Goal: Task Accomplishment & Management: Manage account settings

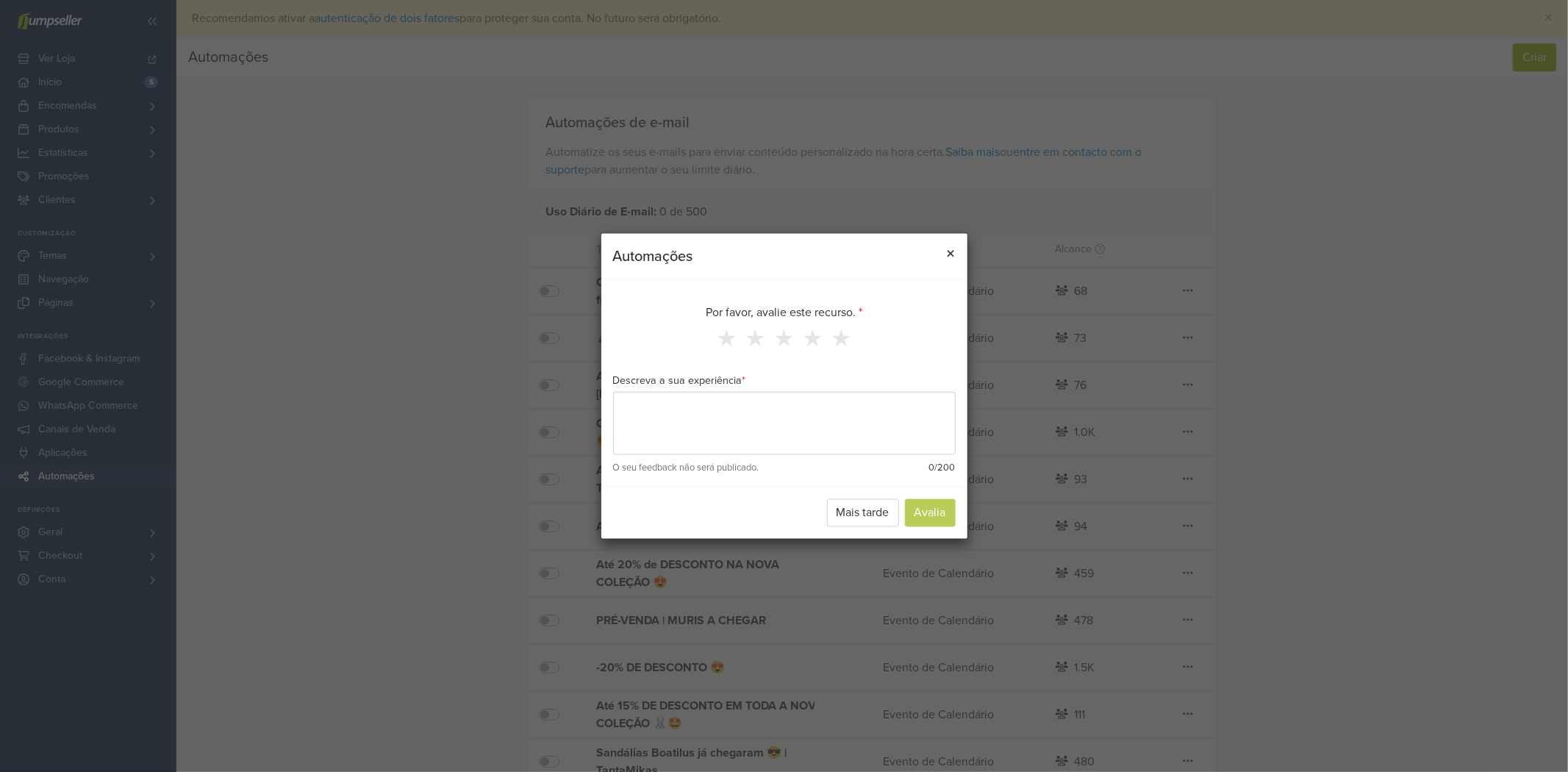
click at [949, 256] on span "×" at bounding box center [951, 254] width 9 height 22
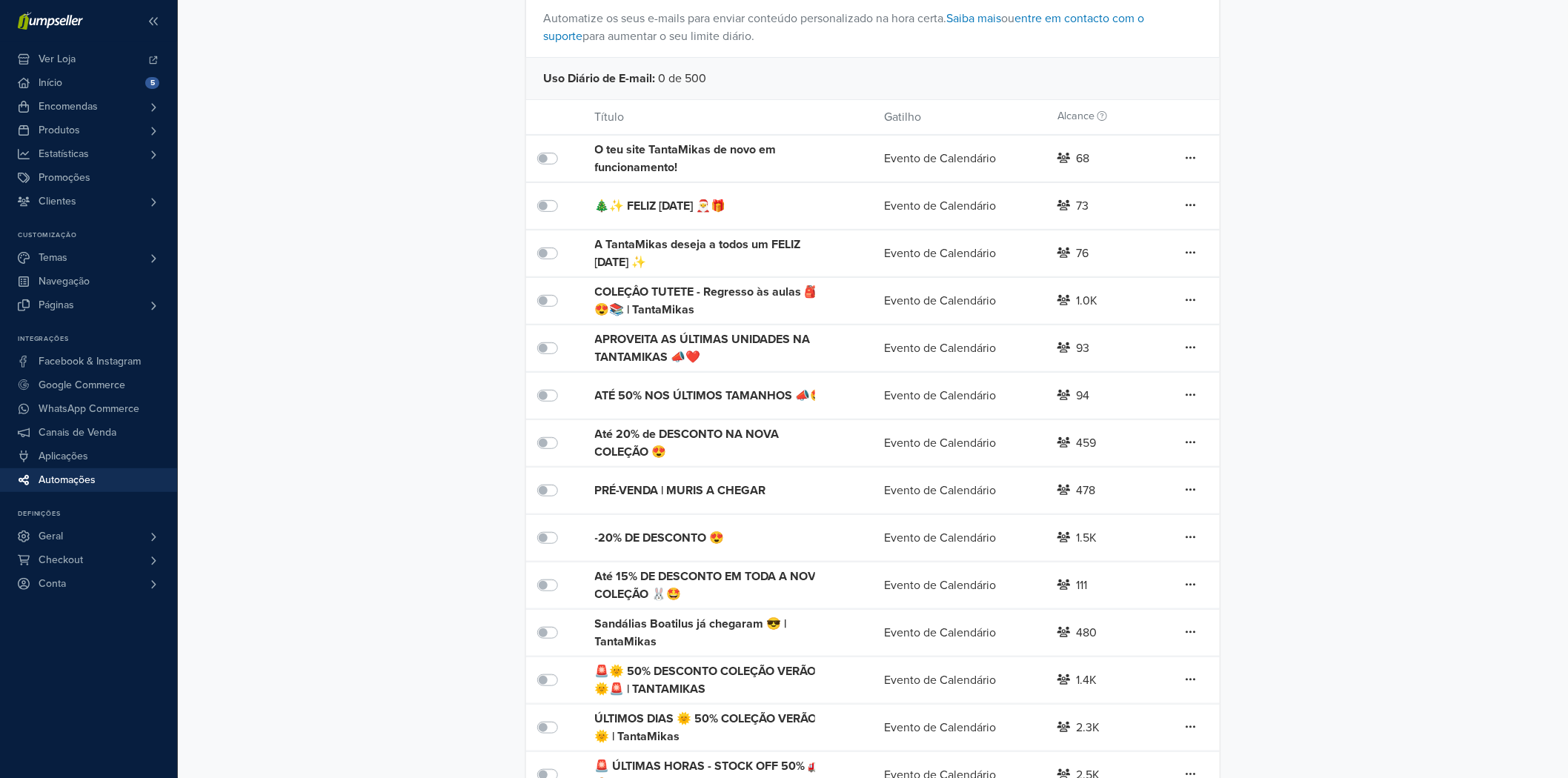
scroll to position [174, 0]
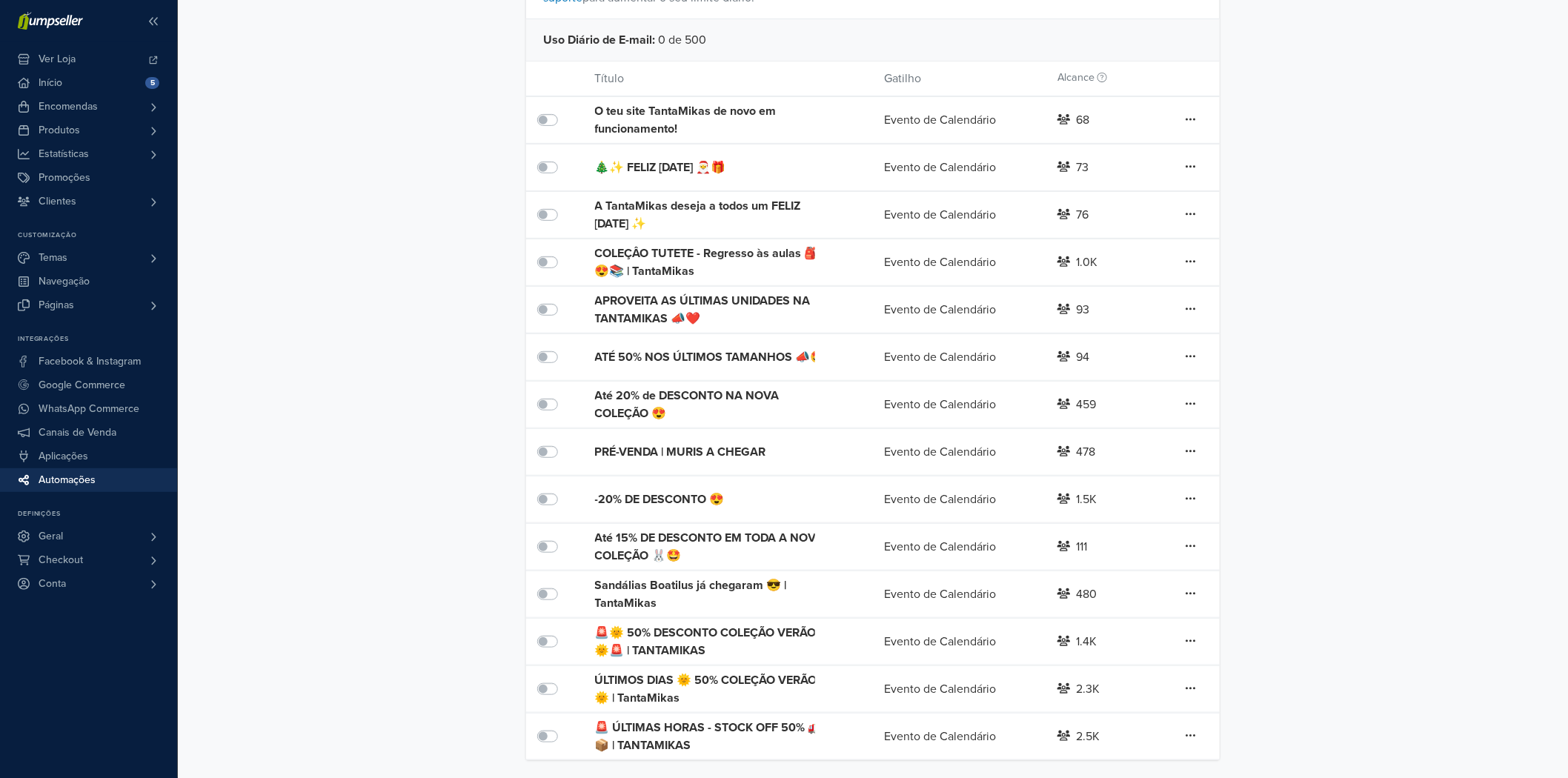
click at [691, 591] on div "Sandálias Boatilus já chegaram 😎 | TantaMikas" at bounding box center [711, 594] width 232 height 35
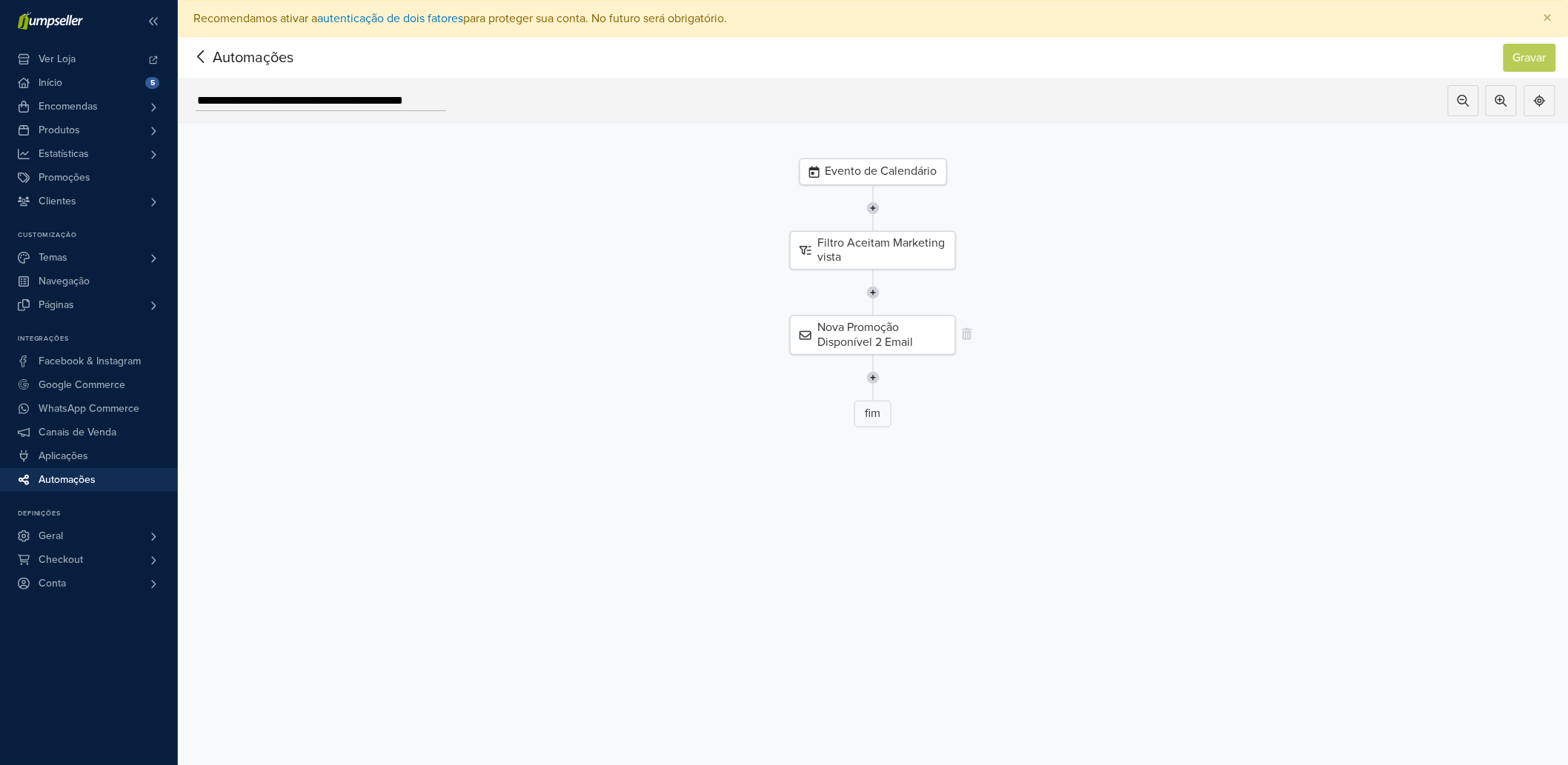
click at [871, 320] on div "Nova Promoção Disponível 2 Email" at bounding box center [873, 334] width 166 height 38
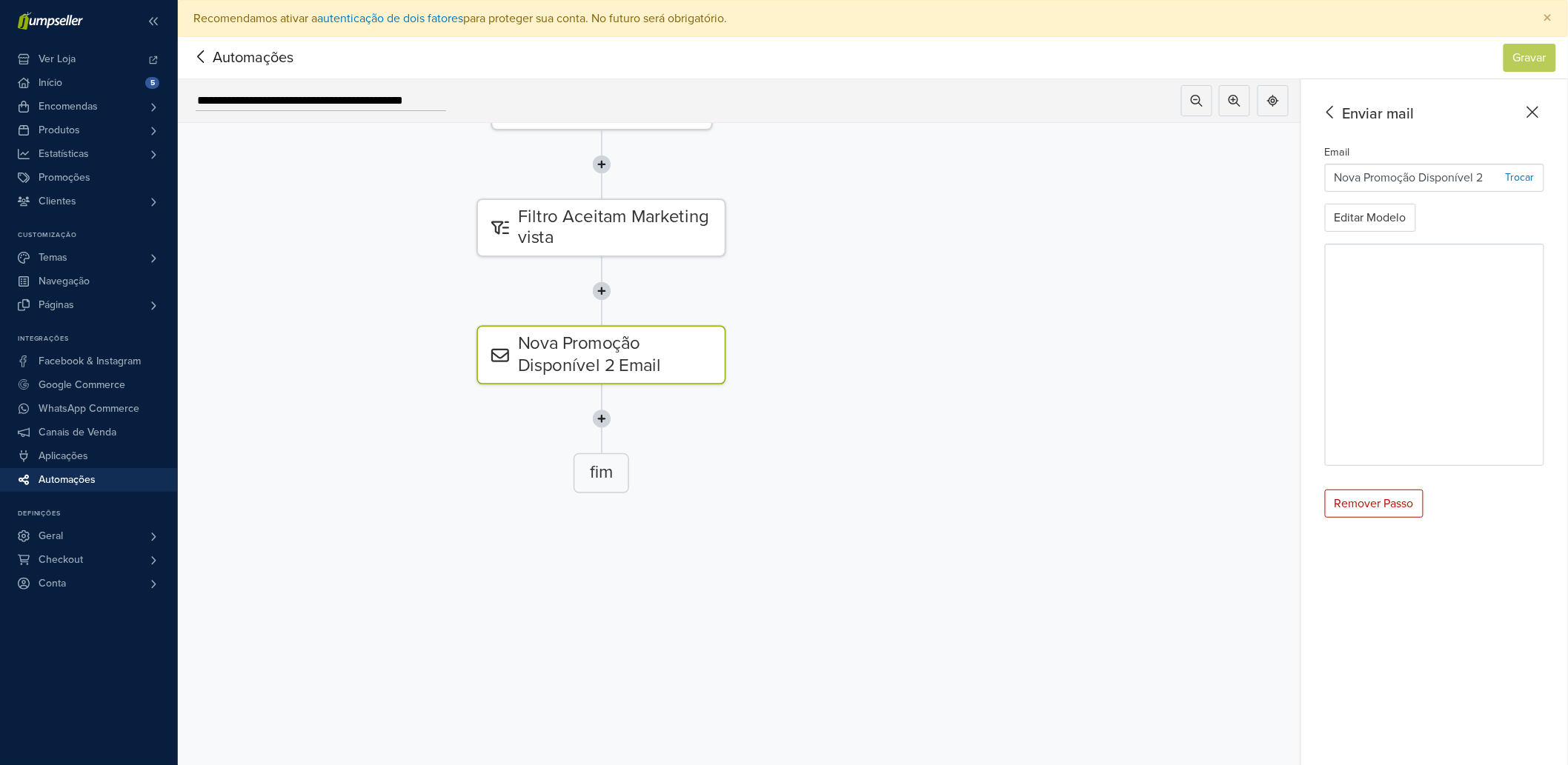
click at [192, 53] on icon at bounding box center [201, 56] width 23 height 19
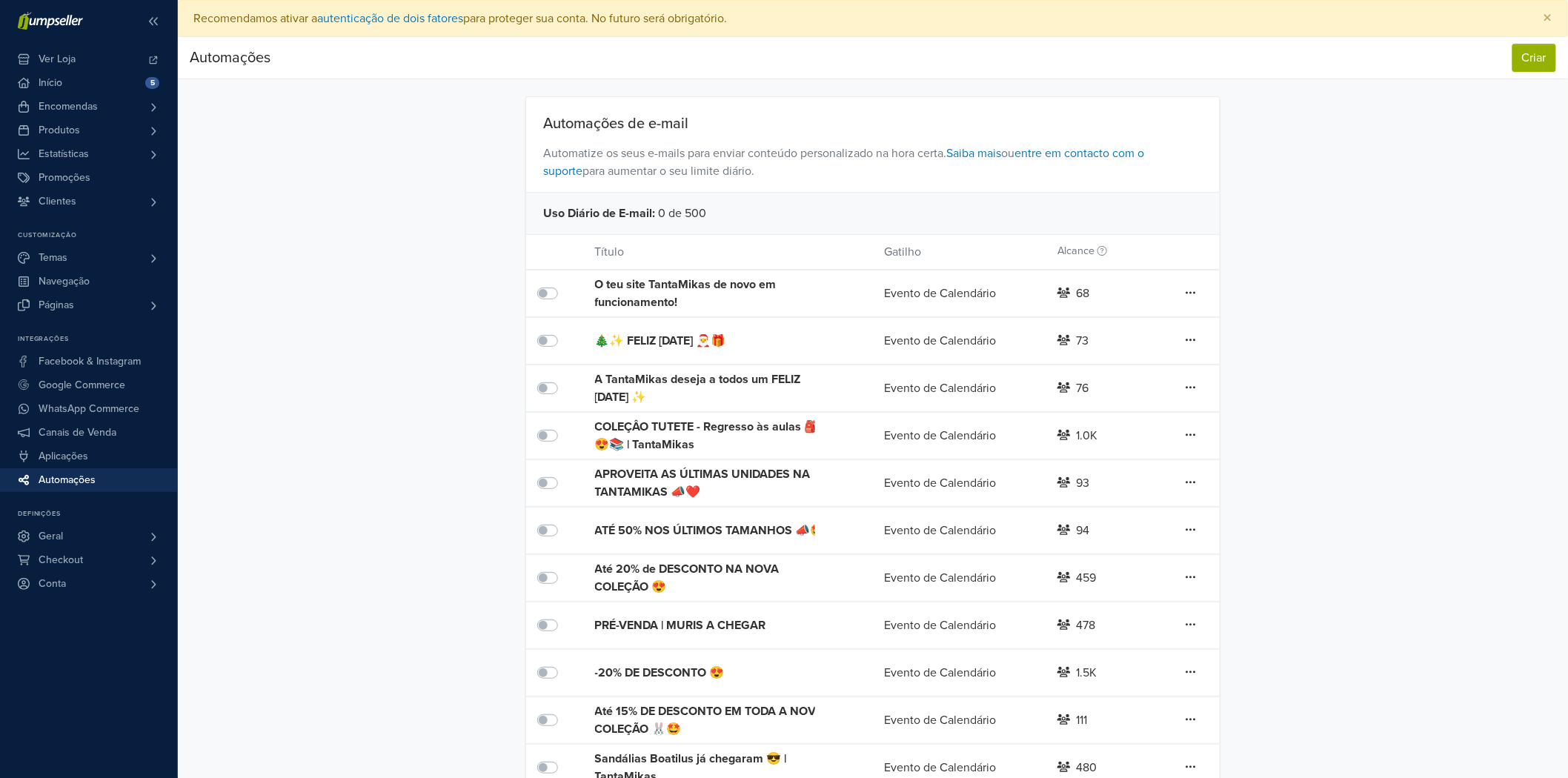
click at [688, 441] on div "COLEÇÂO TUTETE - Regresso às aulas 🎒😍📚 | TantaMikas" at bounding box center [711, 435] width 232 height 35
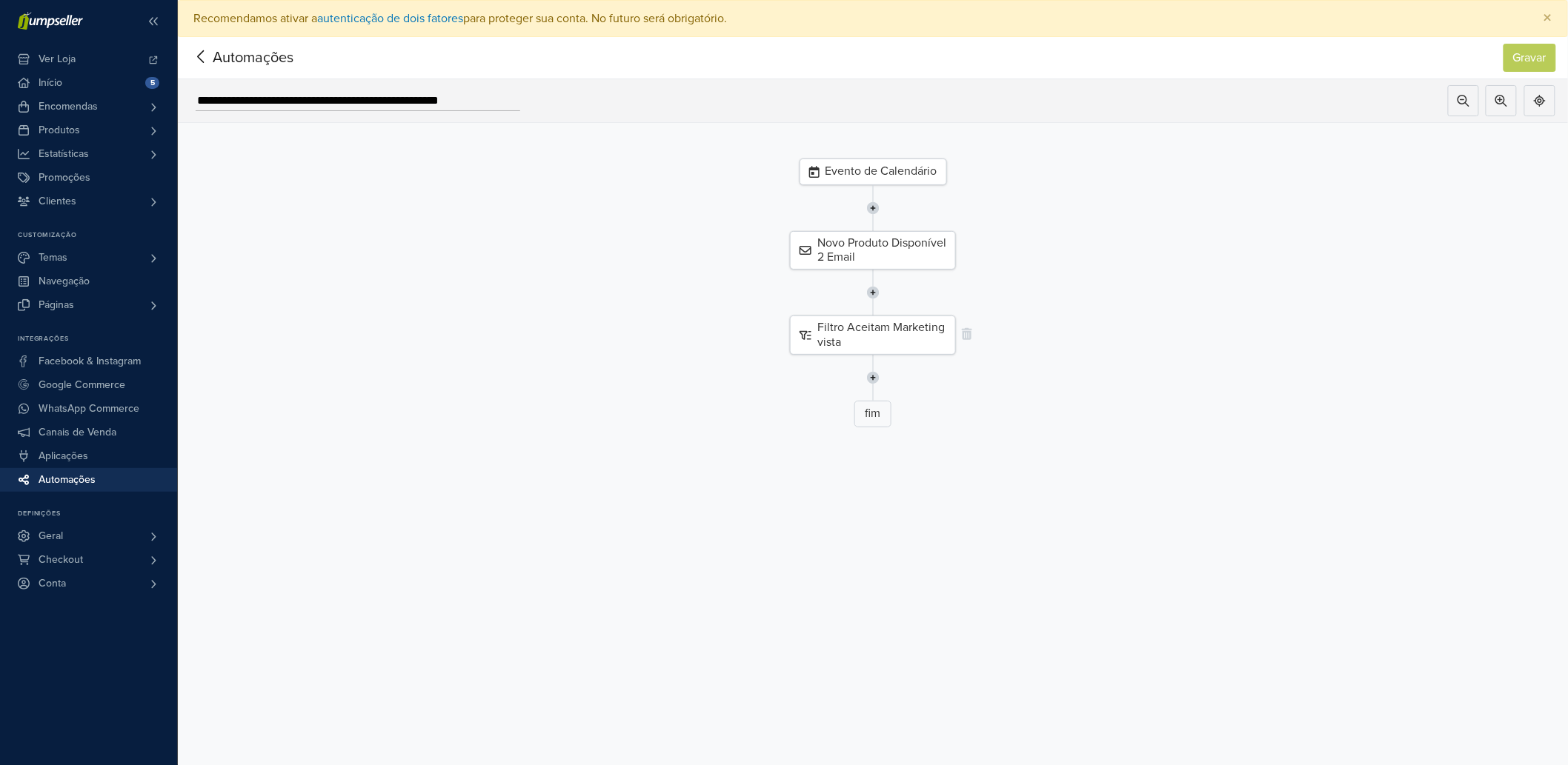
click at [882, 329] on div "Filtro Aceitam Marketing vista" at bounding box center [873, 334] width 166 height 38
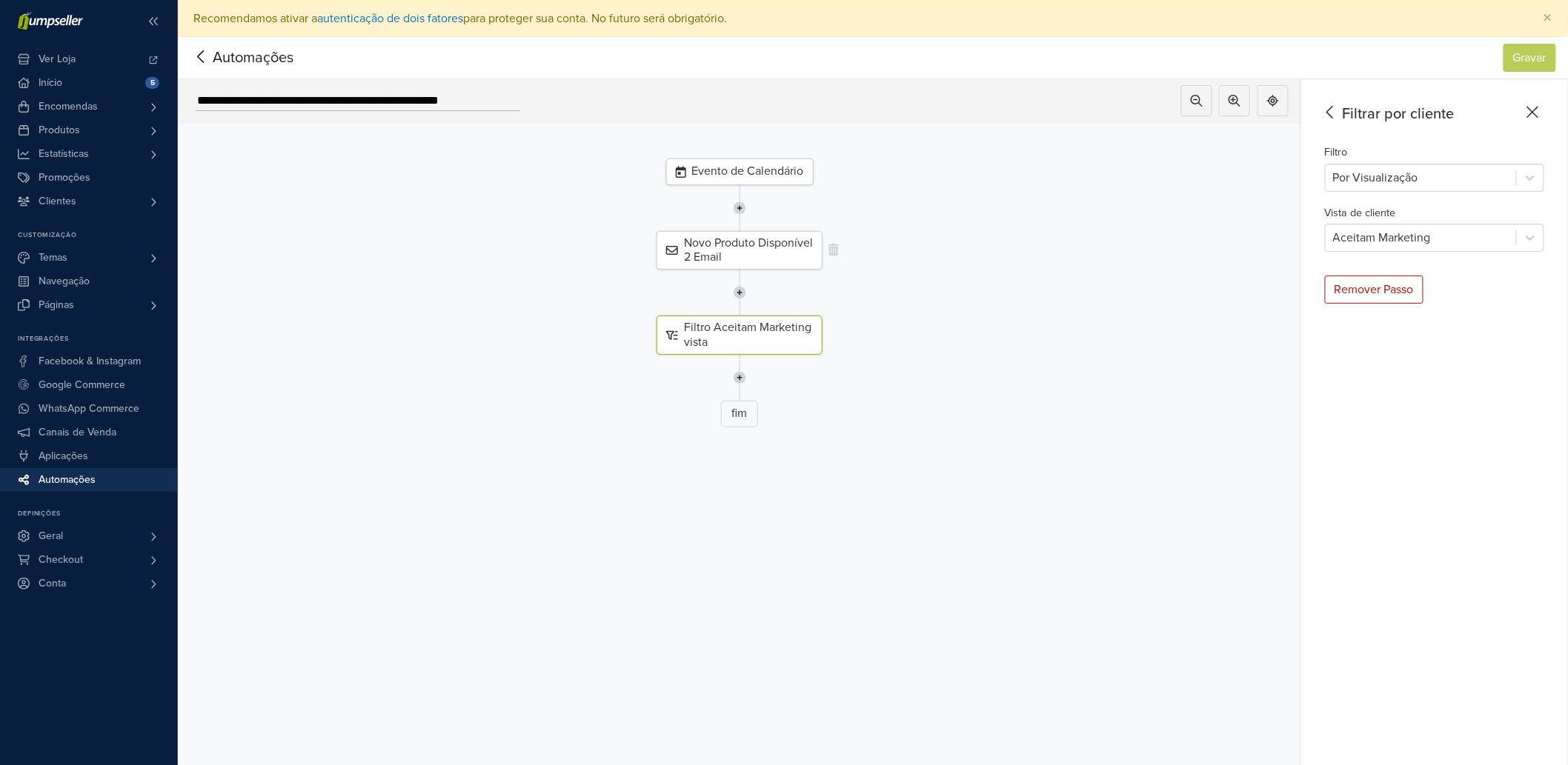
click at [767, 265] on div "Novo Produto Disponível 2 Email" at bounding box center [739, 250] width 166 height 38
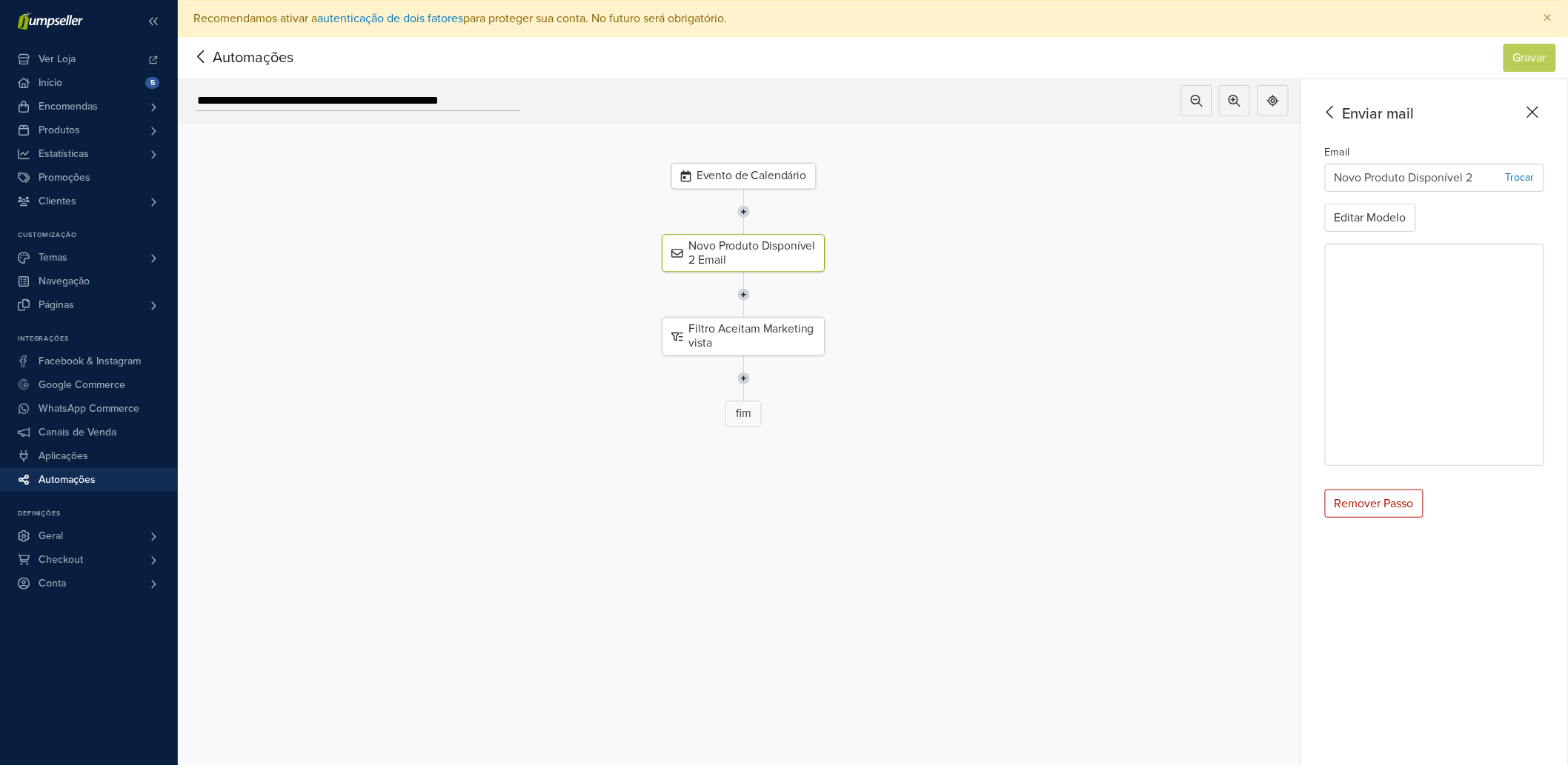
click at [761, 174] on div "Evento de Calendário" at bounding box center [743, 176] width 144 height 26
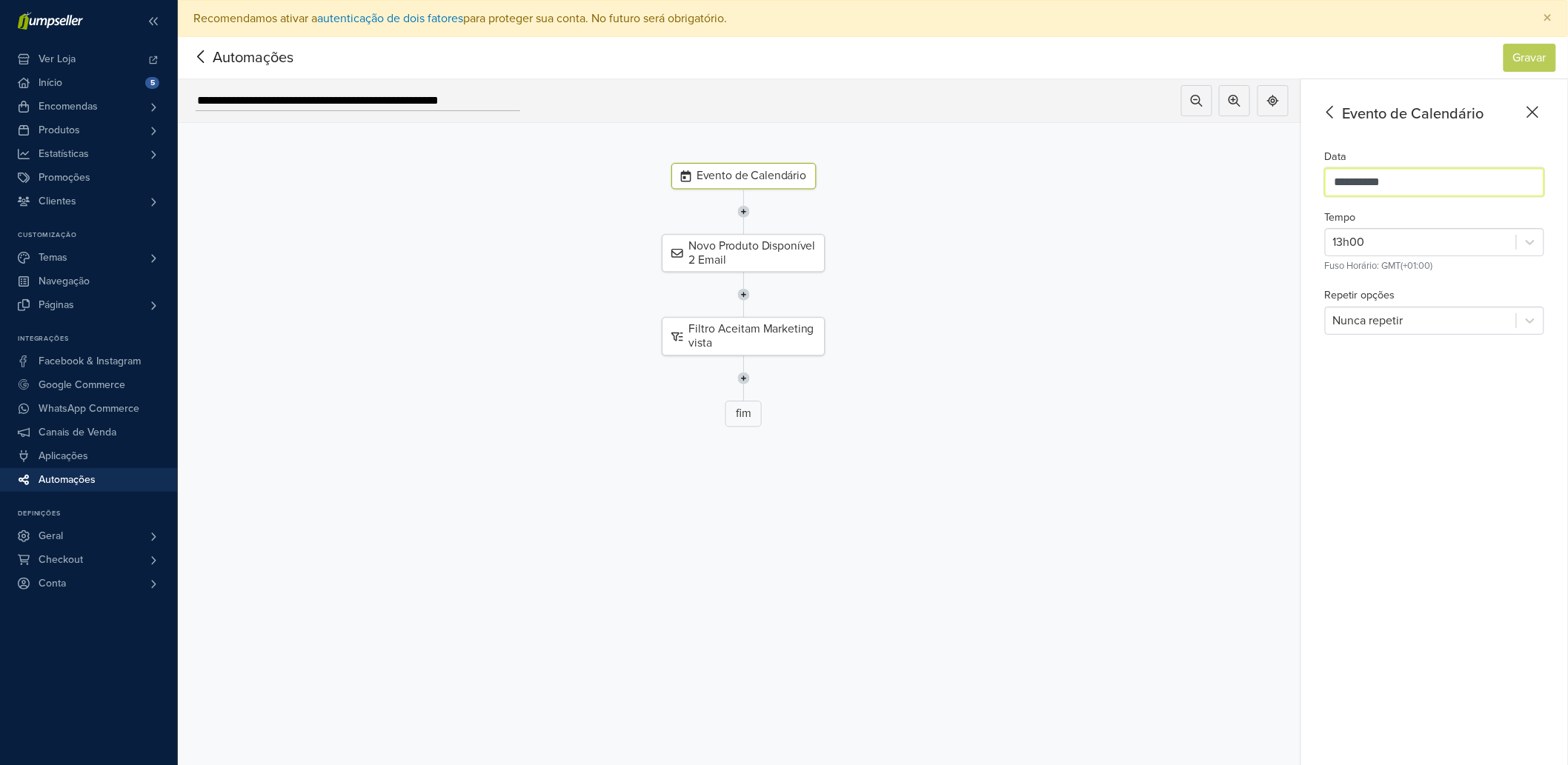
click at [1412, 176] on input "**********" at bounding box center [1435, 182] width 219 height 28
click at [1527, 220] on span "Next Month" at bounding box center [1519, 217] width 15 height 15
click at [1339, 340] on div "13" at bounding box center [1326, 334] width 26 height 29
type input "**********"
click at [1430, 247] on div at bounding box center [1421, 243] width 176 height 21
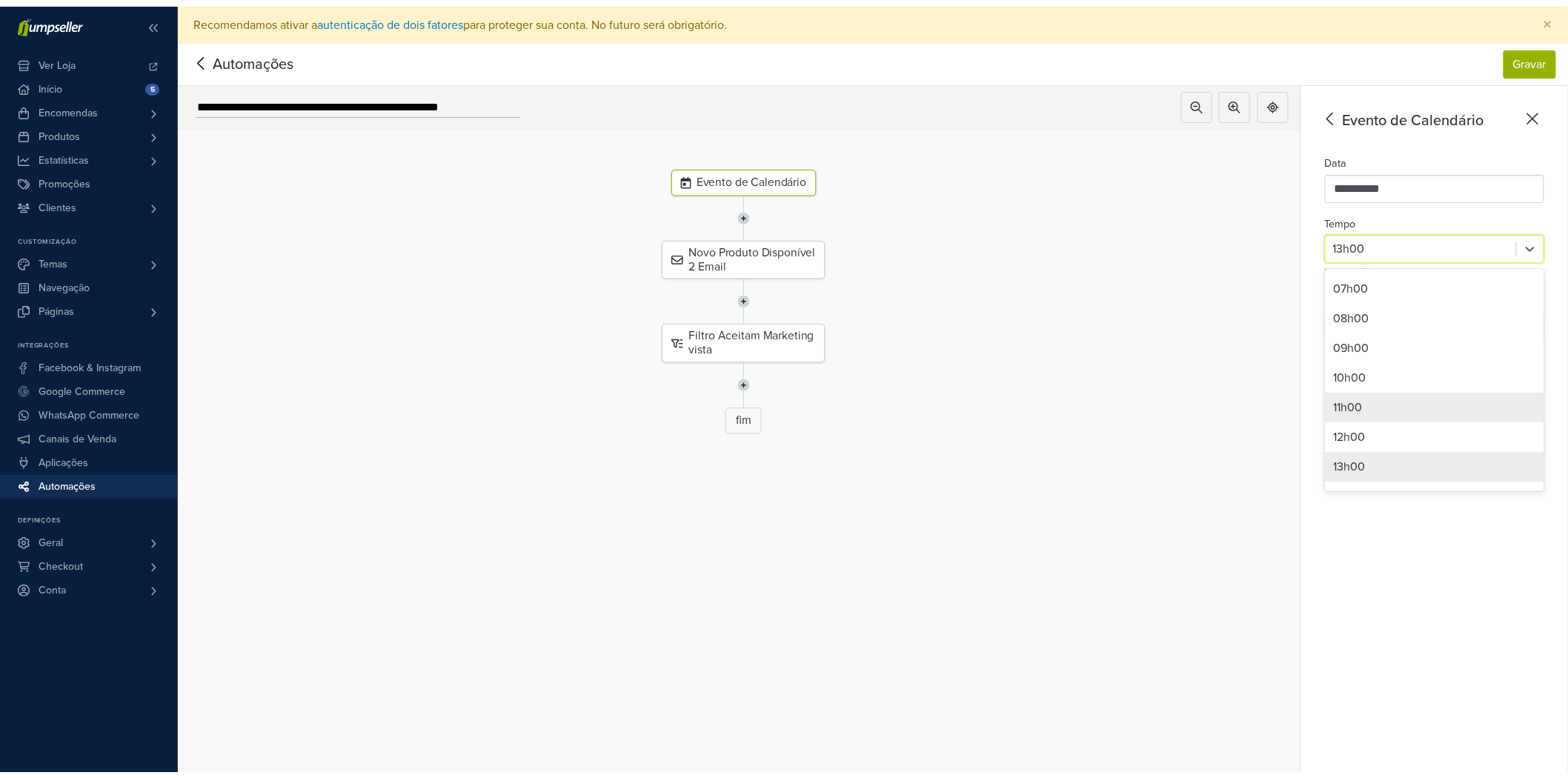
scroll to position [397, 0]
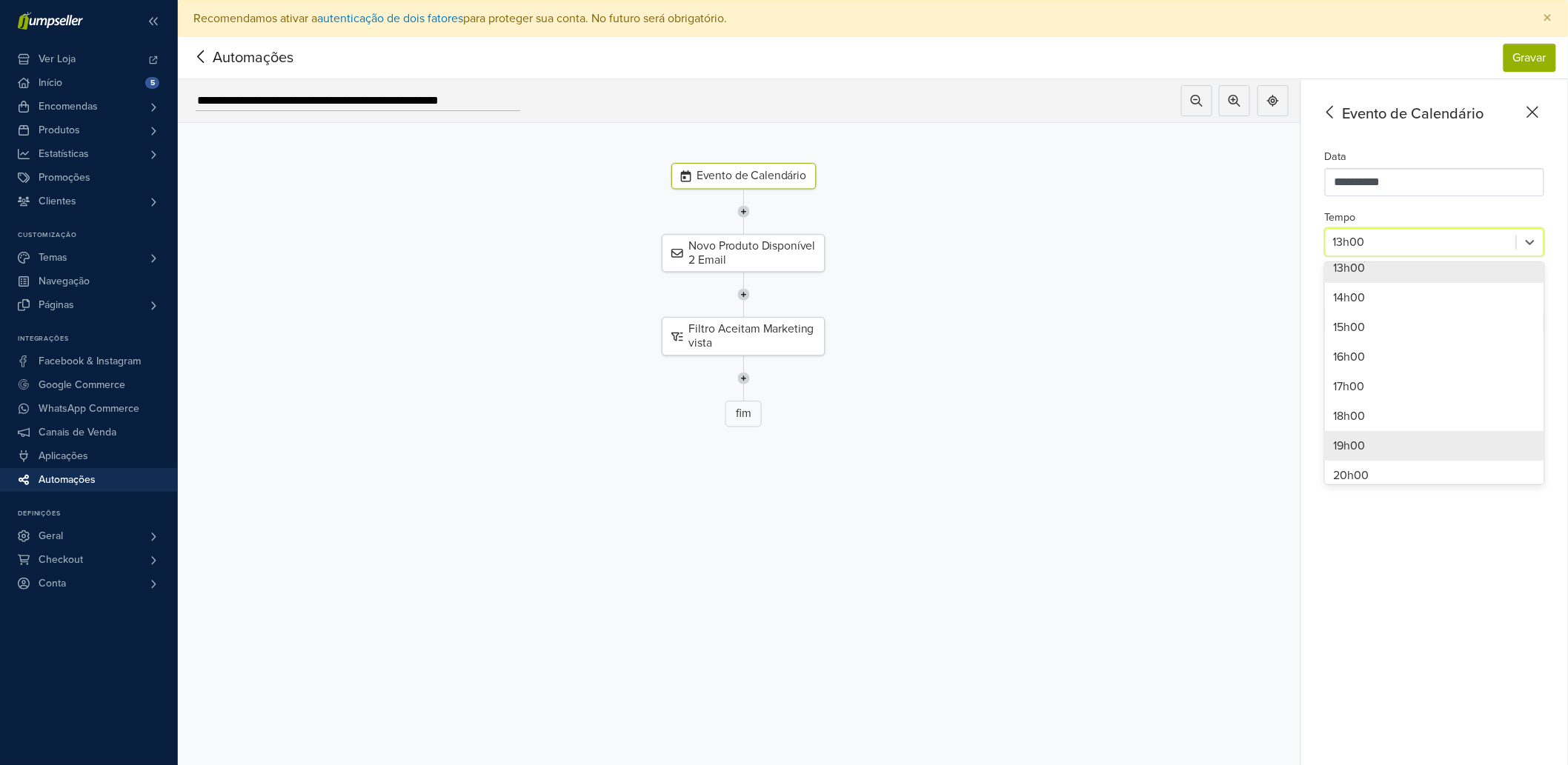
click at [1391, 433] on div "19h00" at bounding box center [1435, 446] width 219 height 29
click at [767, 253] on div "Novo Produto Disponível 2 Email" at bounding box center [743, 253] width 163 height 38
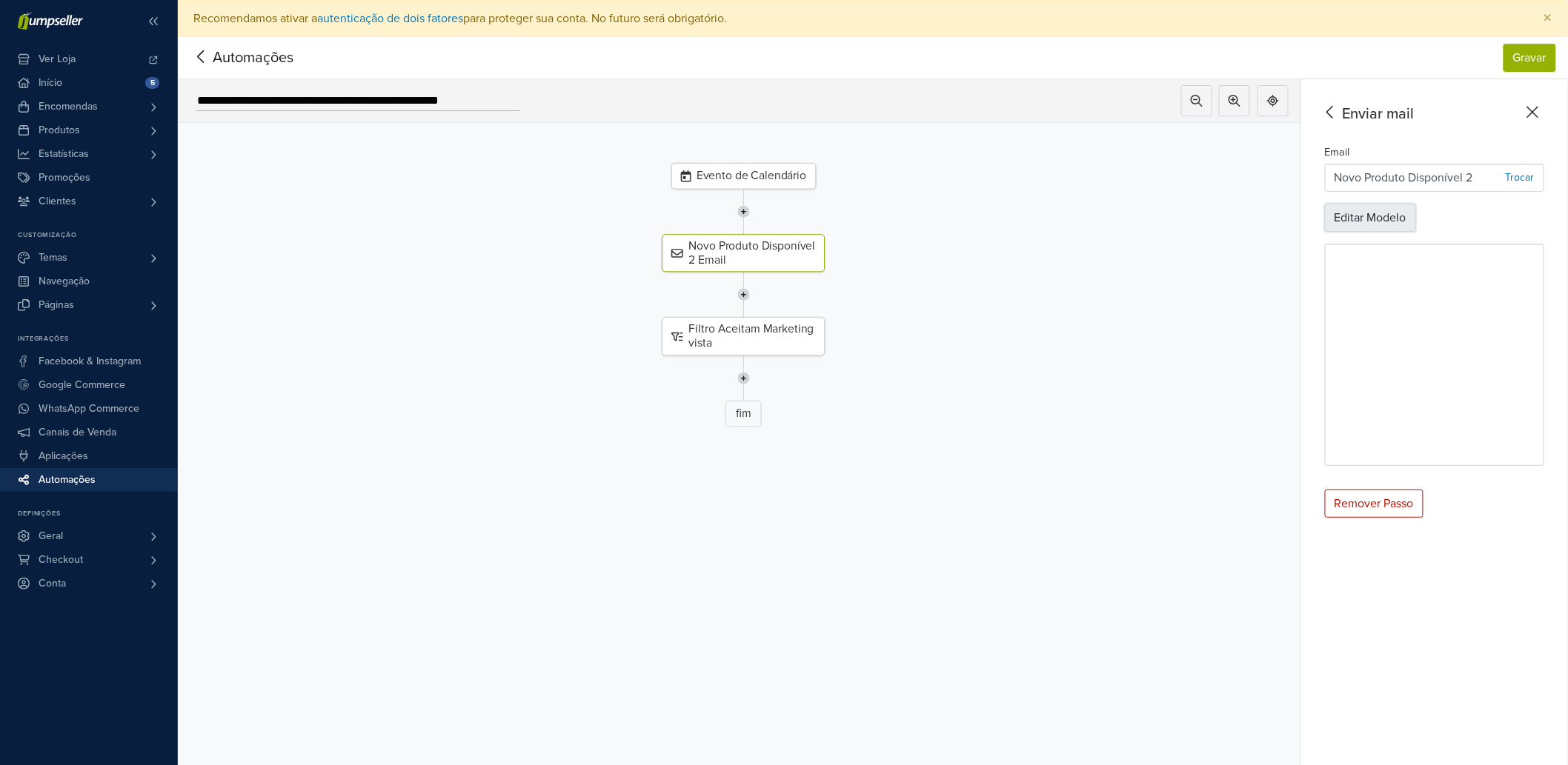
click at [1372, 222] on button "Editar Modelo" at bounding box center [1370, 217] width 91 height 28
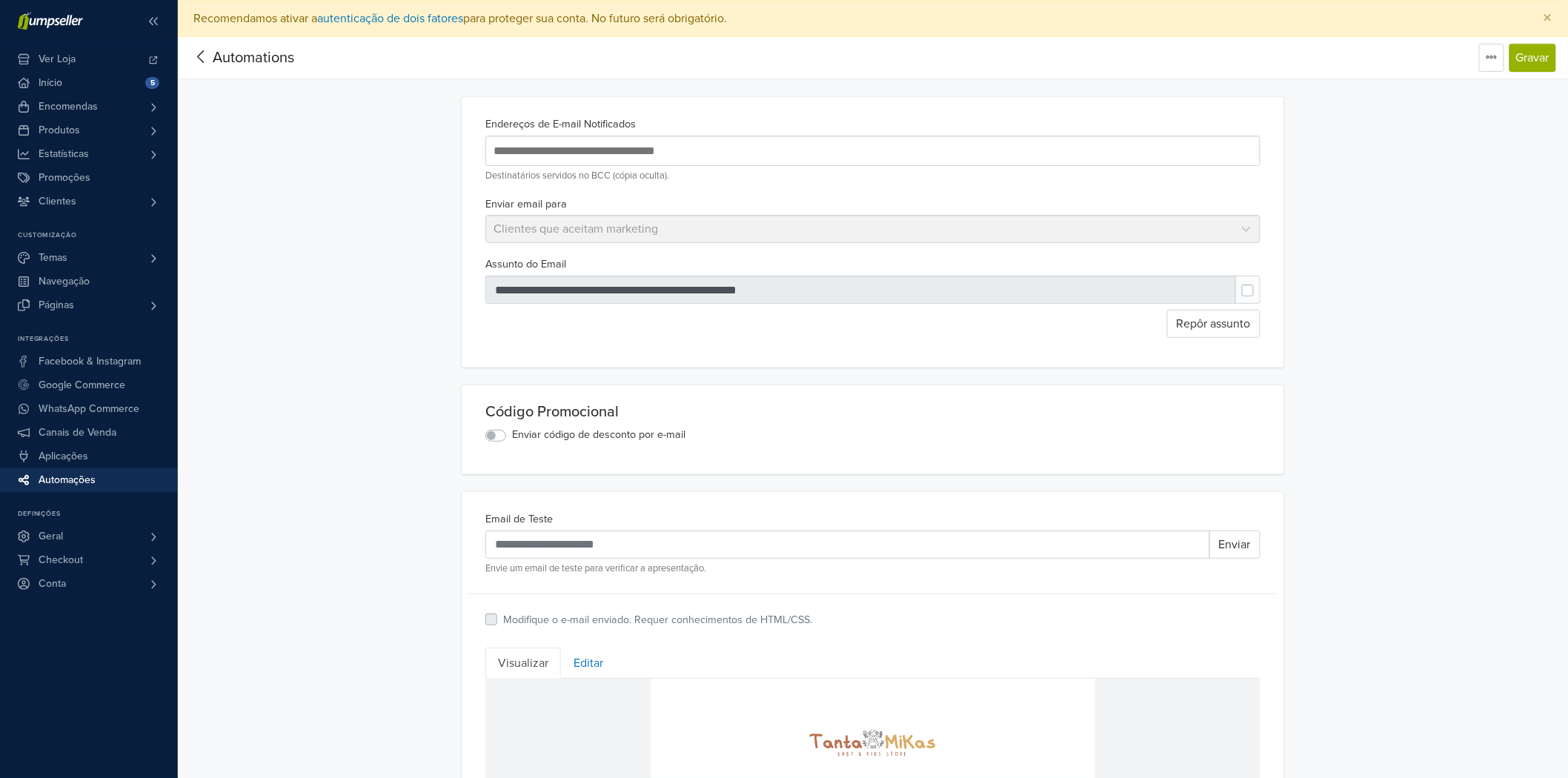
scroll to position [191, 0]
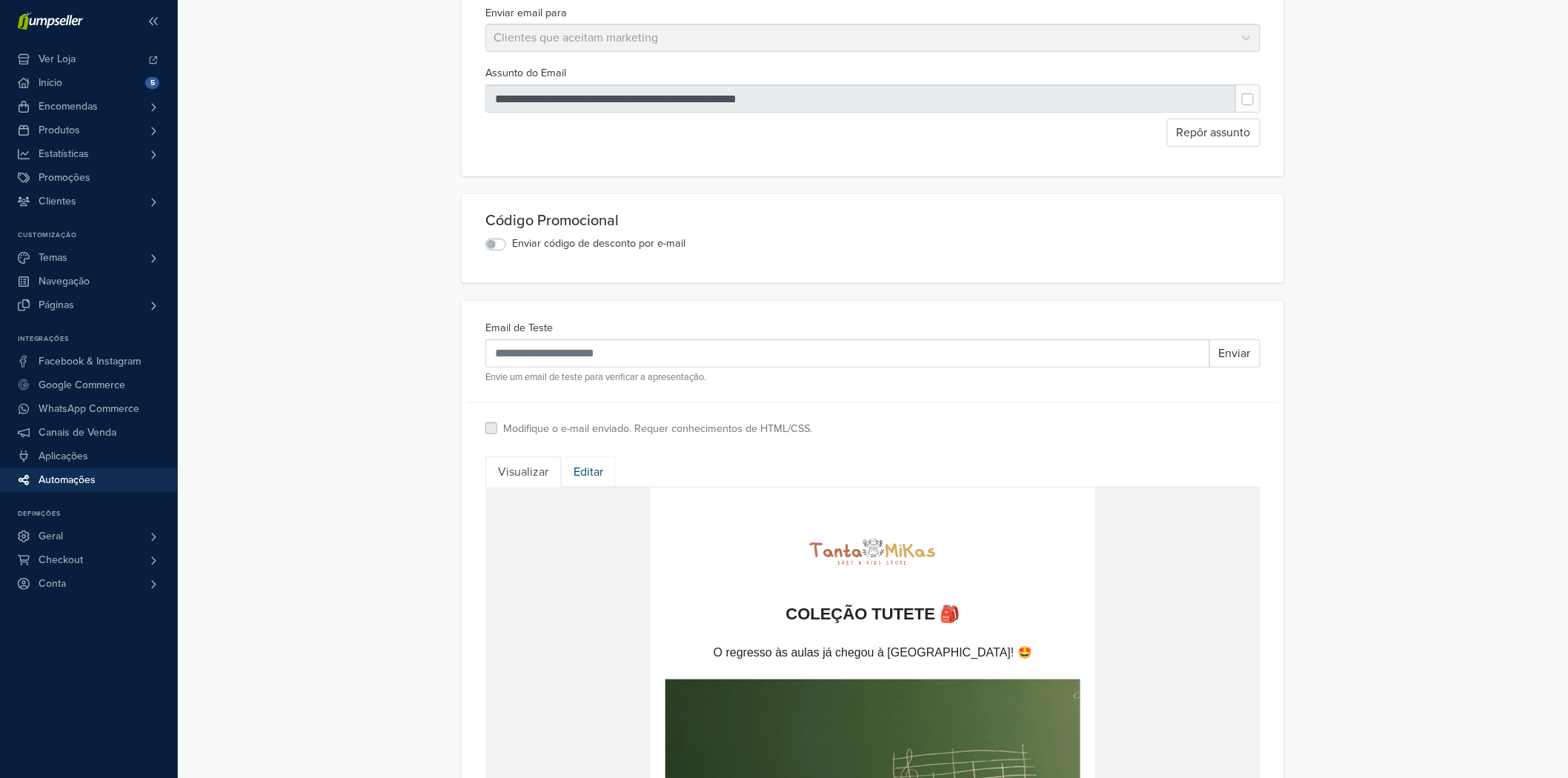
click at [604, 478] on link "Editar" at bounding box center [588, 471] width 55 height 31
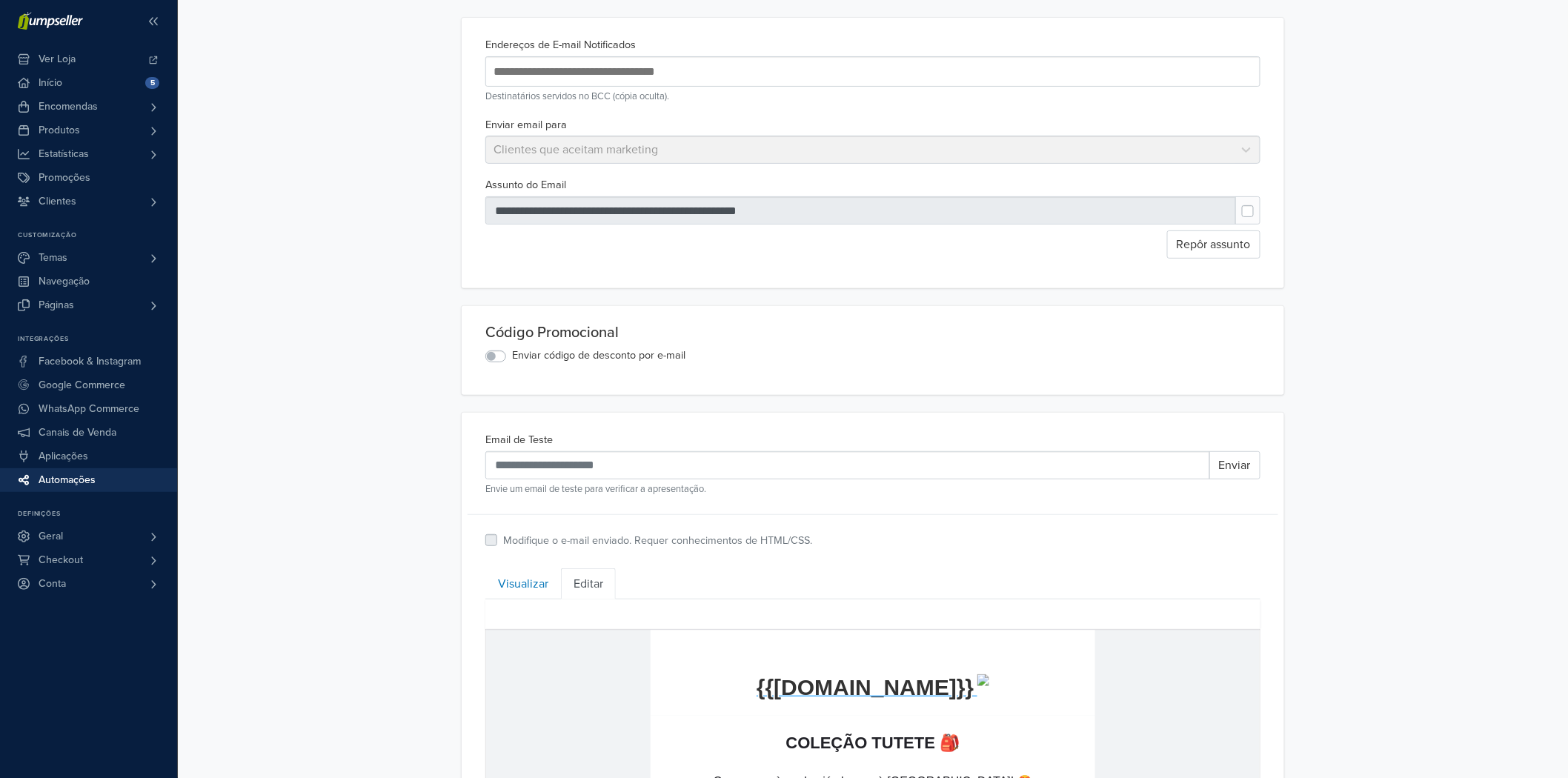
scroll to position [0, 0]
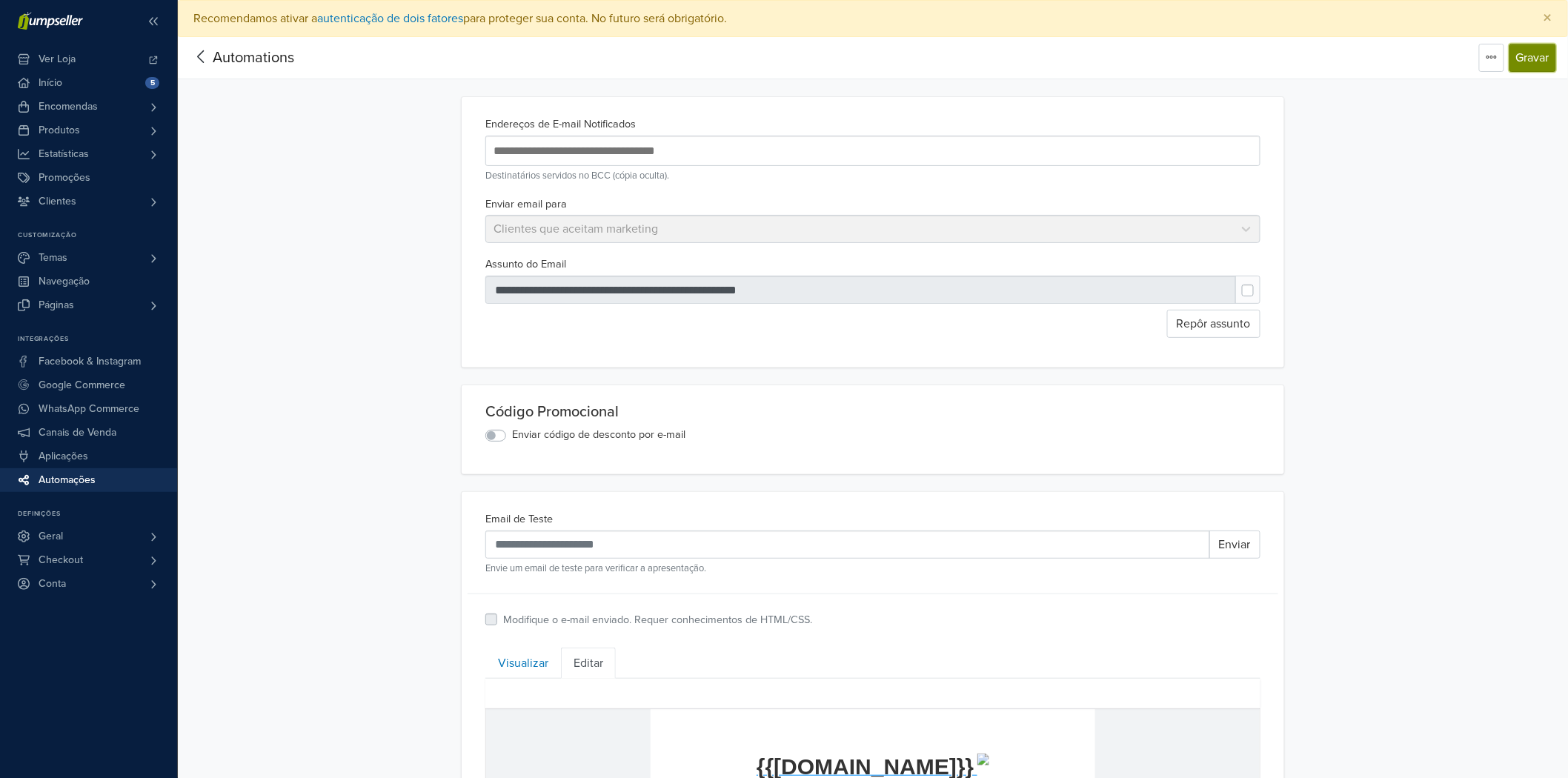
click at [1527, 64] on button "Gravar" at bounding box center [1533, 57] width 47 height 28
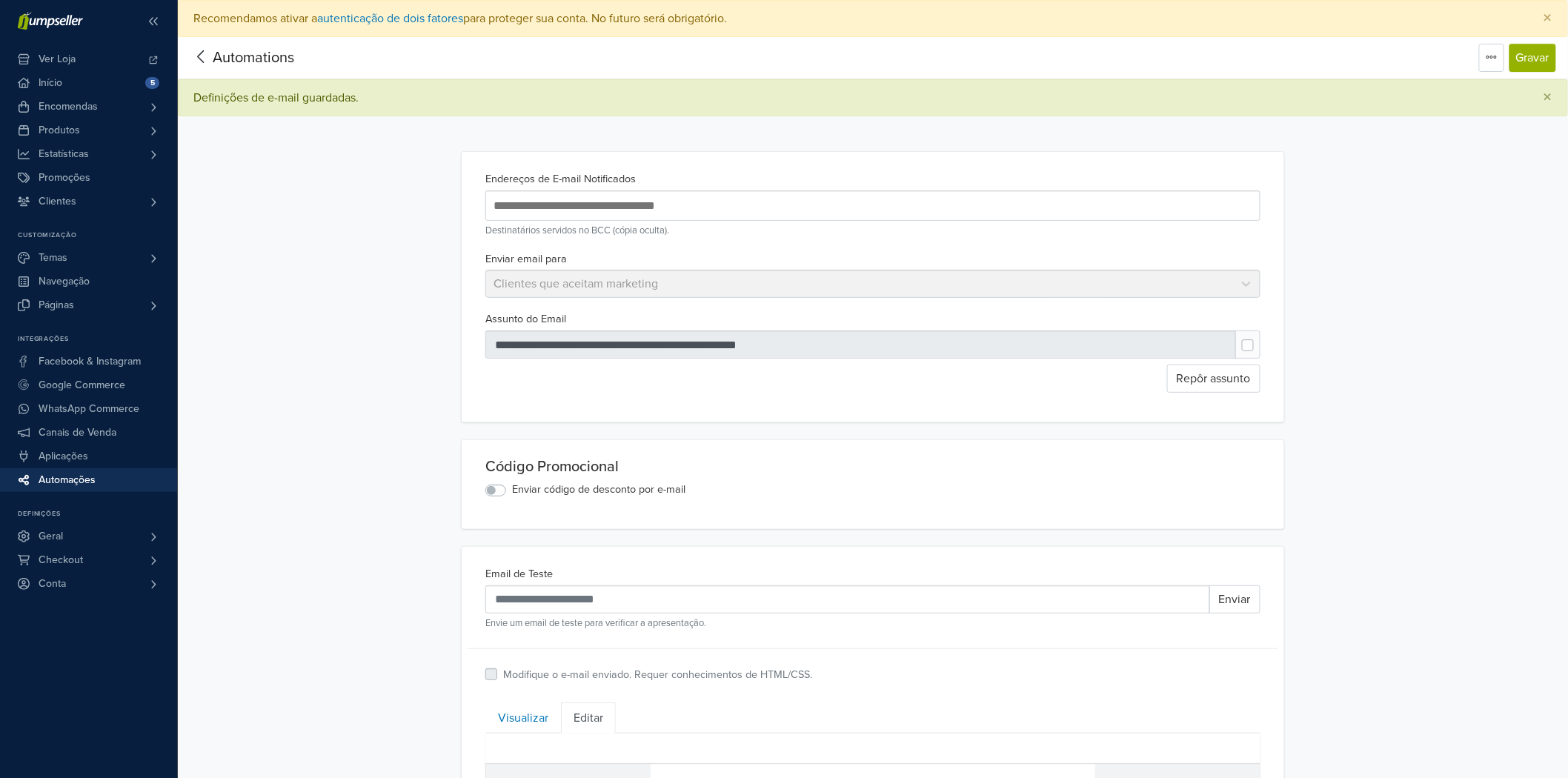
click at [237, 54] on span "Automations" at bounding box center [253, 58] width 81 height 18
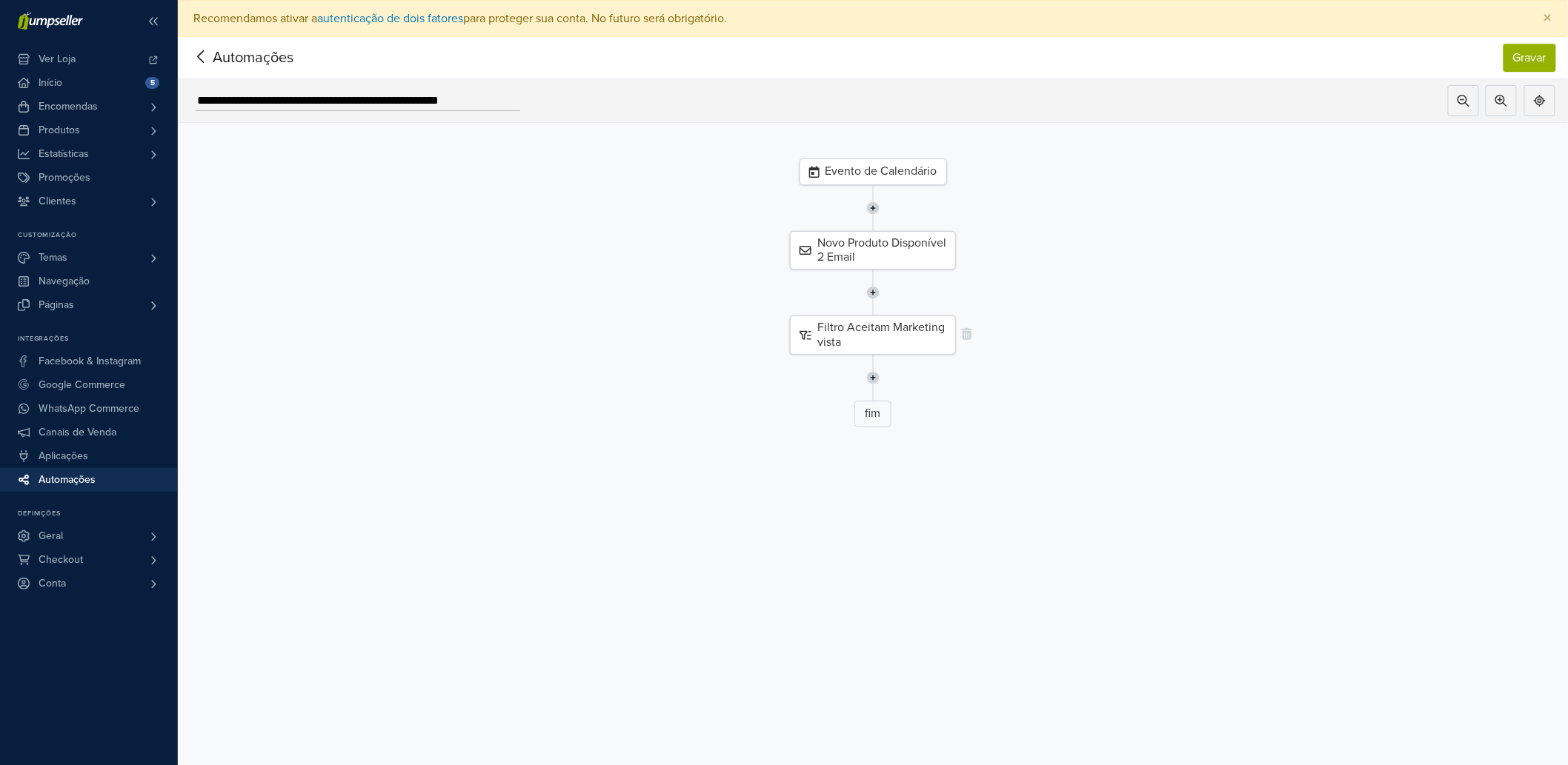
click at [905, 336] on div "Filtro Aceitam Marketing vista" at bounding box center [873, 334] width 166 height 38
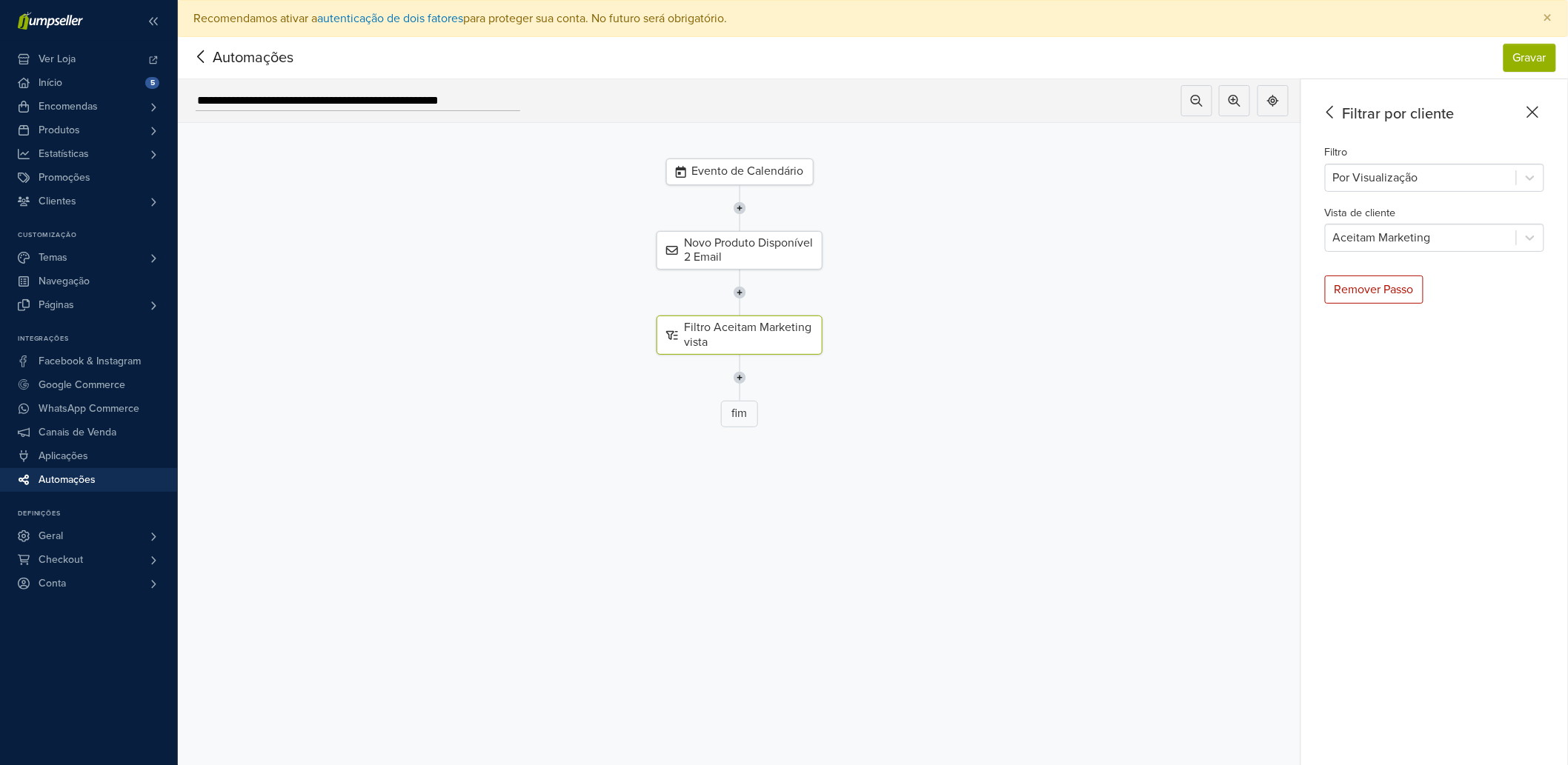
click at [786, 176] on div "Evento de Calendário" at bounding box center [740, 171] width 147 height 26
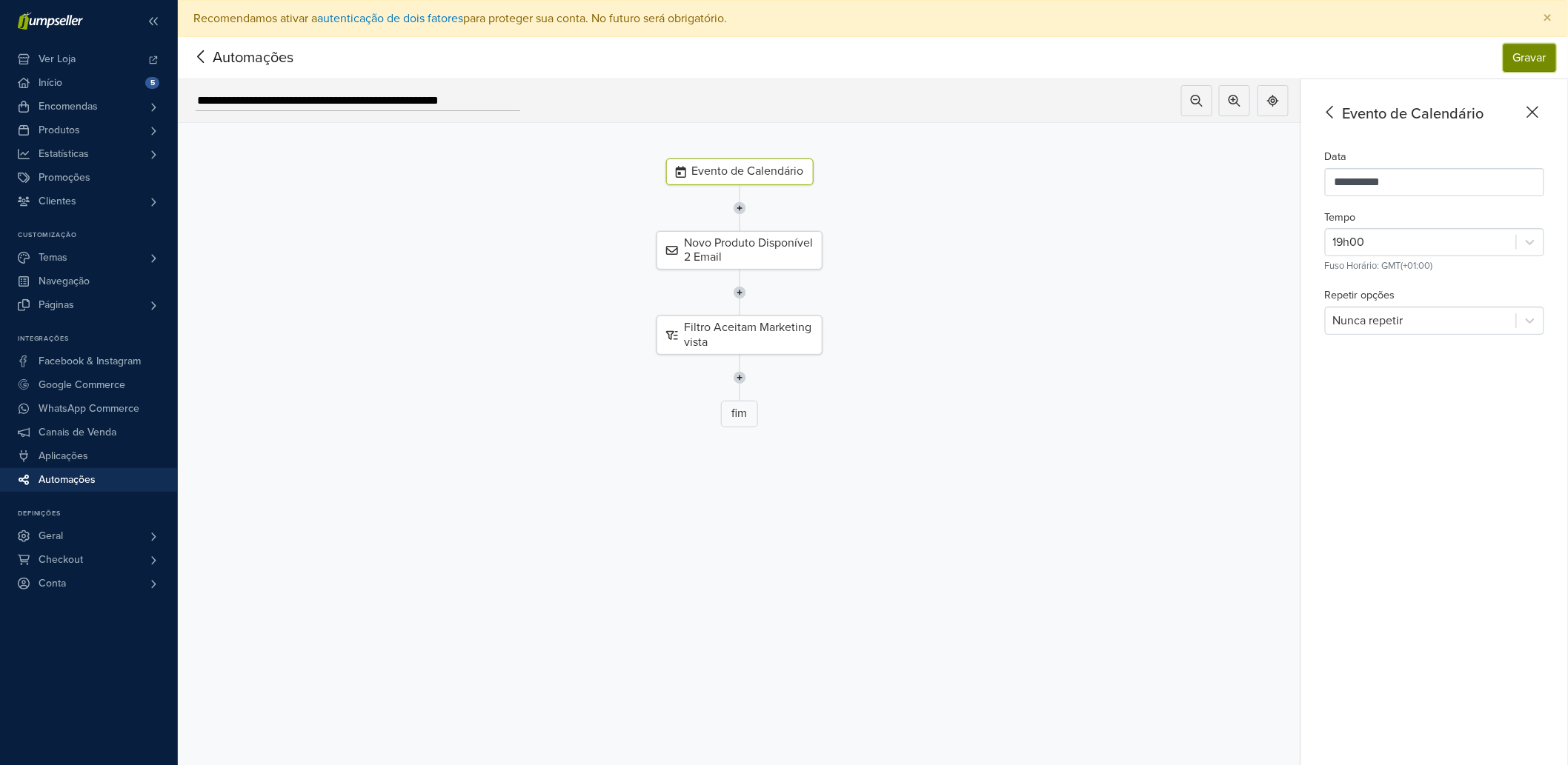
click at [1519, 60] on button "Gravar" at bounding box center [1530, 57] width 53 height 28
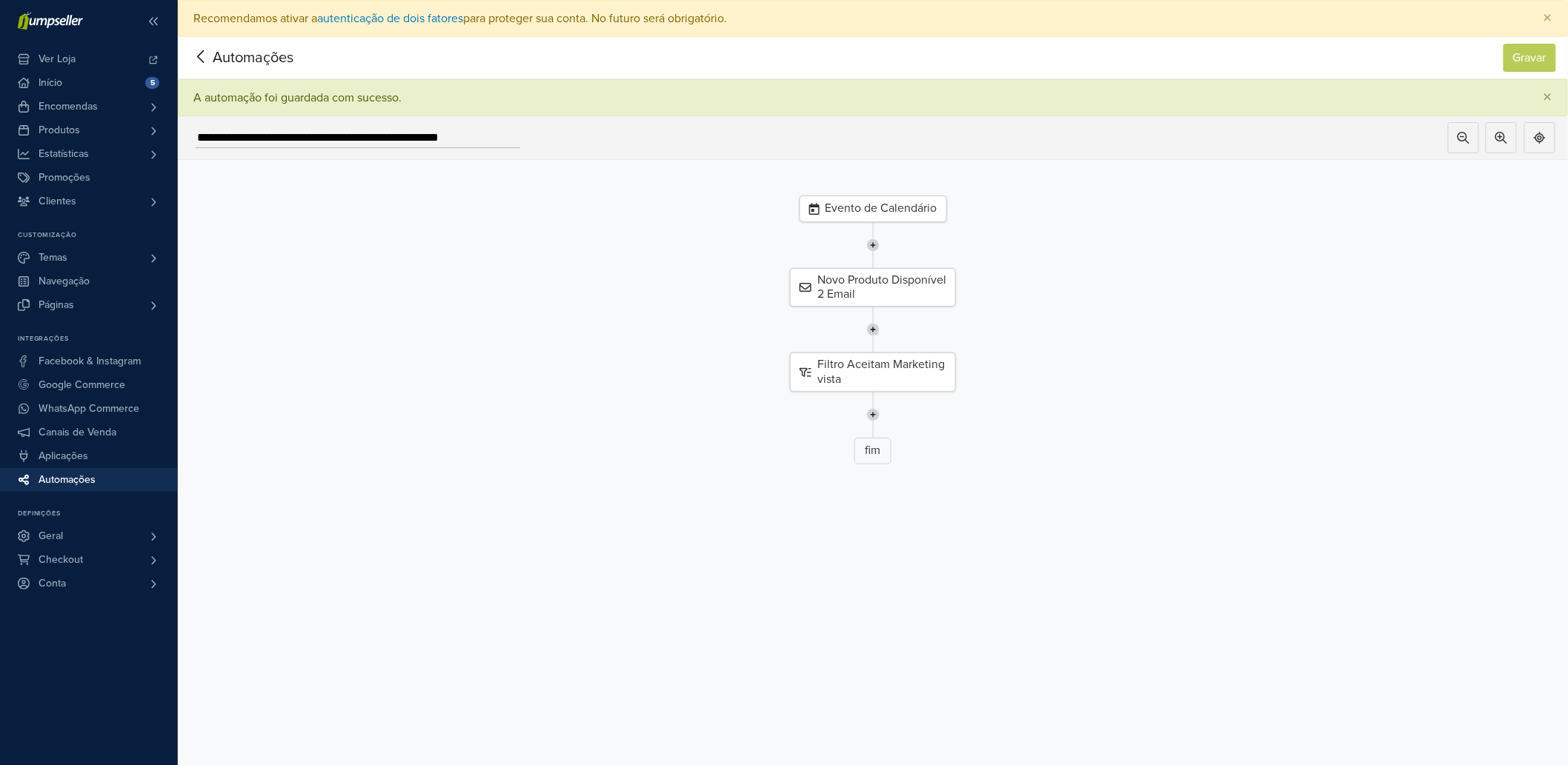
click at [205, 62] on icon at bounding box center [201, 56] width 23 height 19
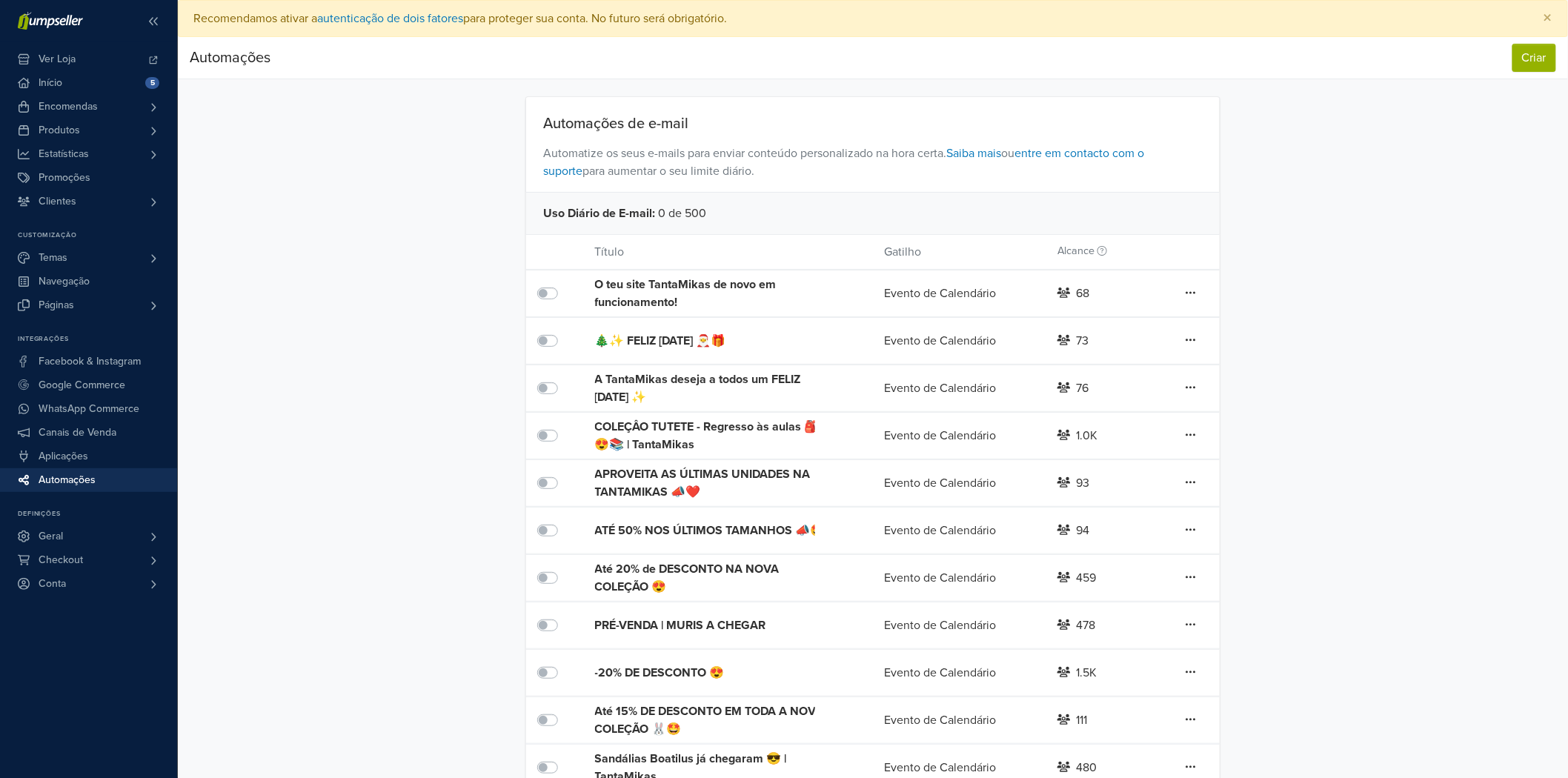
scroll to position [174, 0]
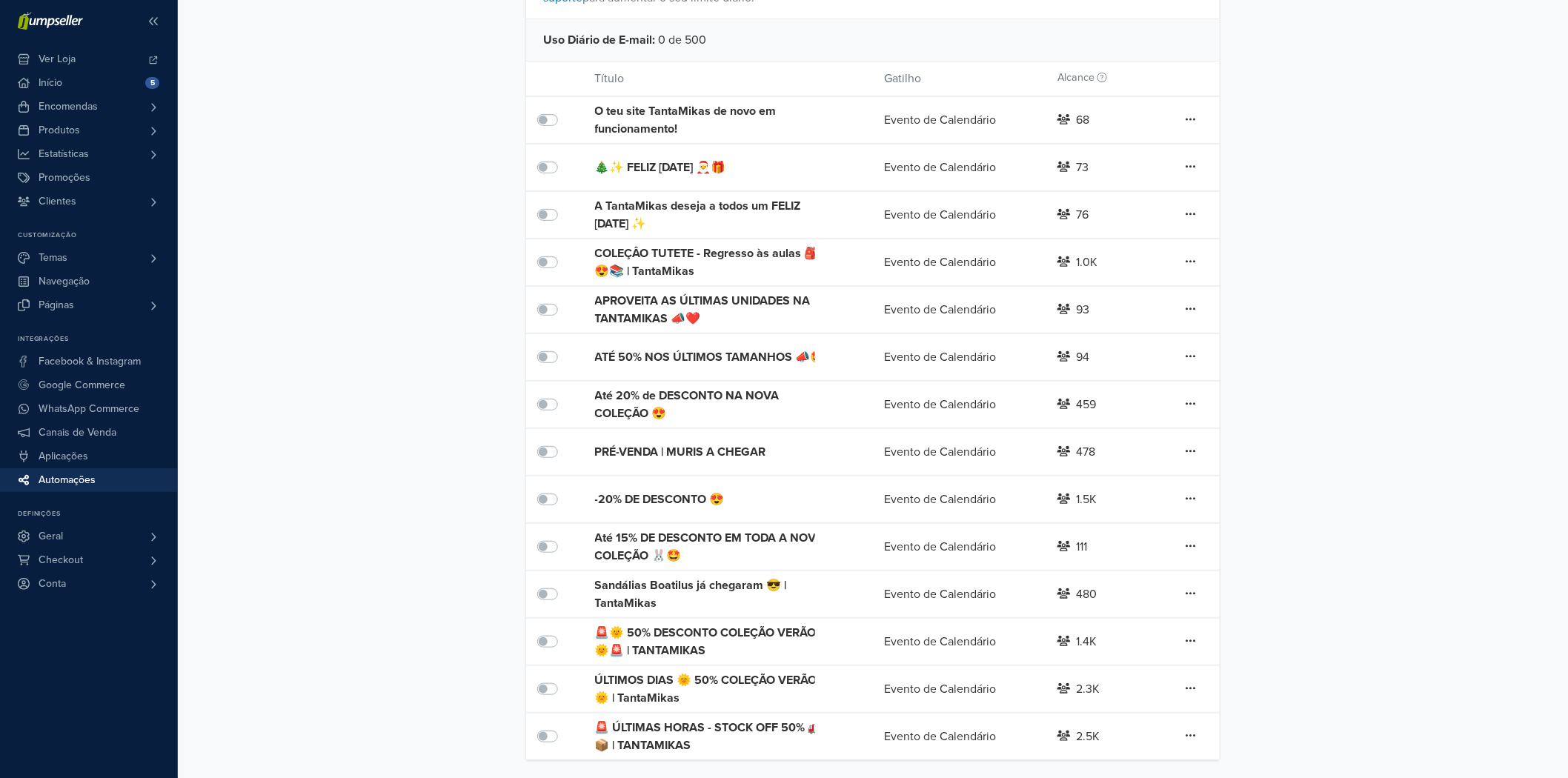
click at [667, 537] on div "Até 15% DE DESCONTO EM TODA A NOVA COLEÇÃO 🐰🤩" at bounding box center [711, 546] width 232 height 35
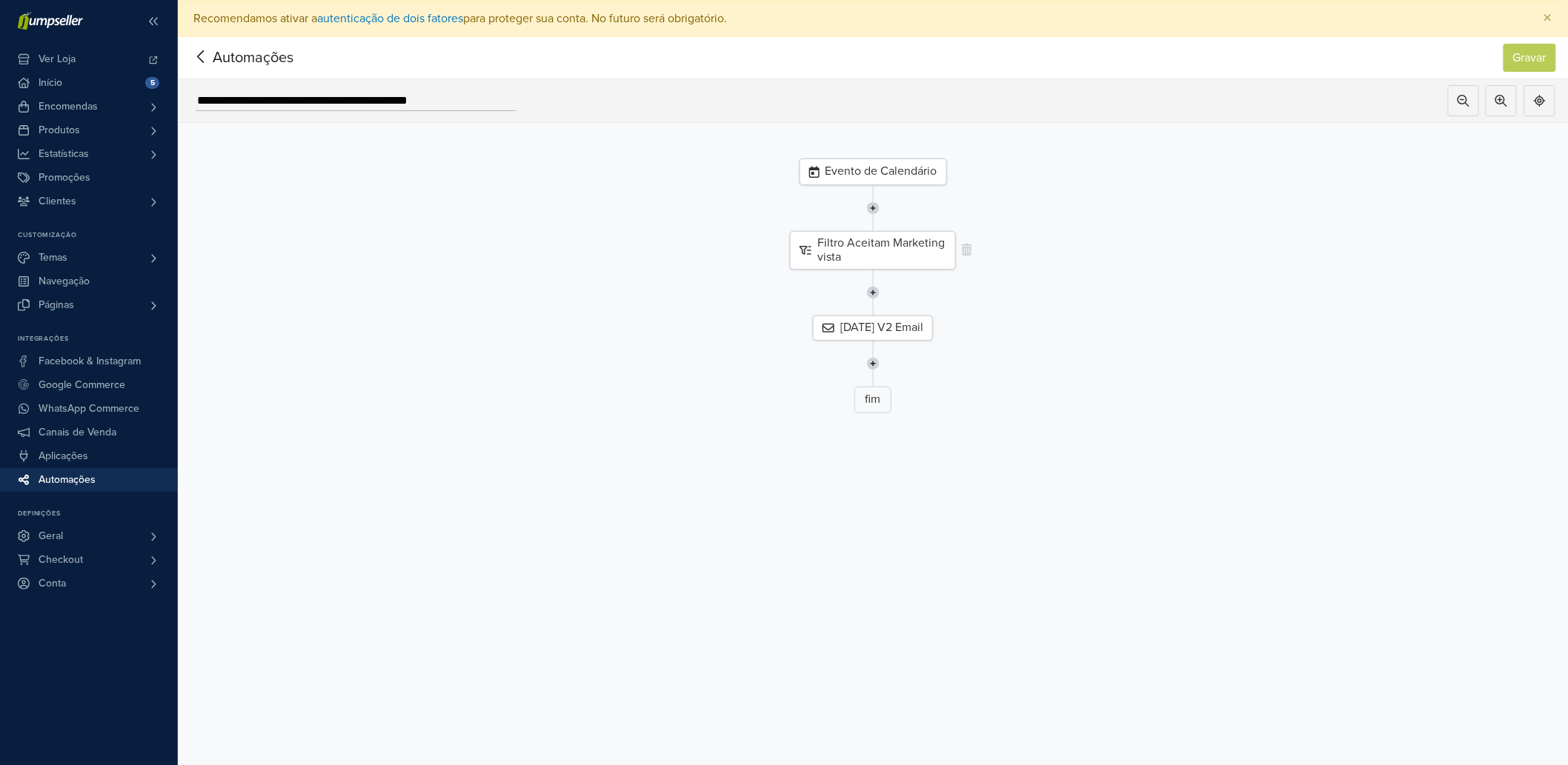
click at [849, 265] on div "Filtro Aceitam Marketing vista" at bounding box center [873, 250] width 166 height 38
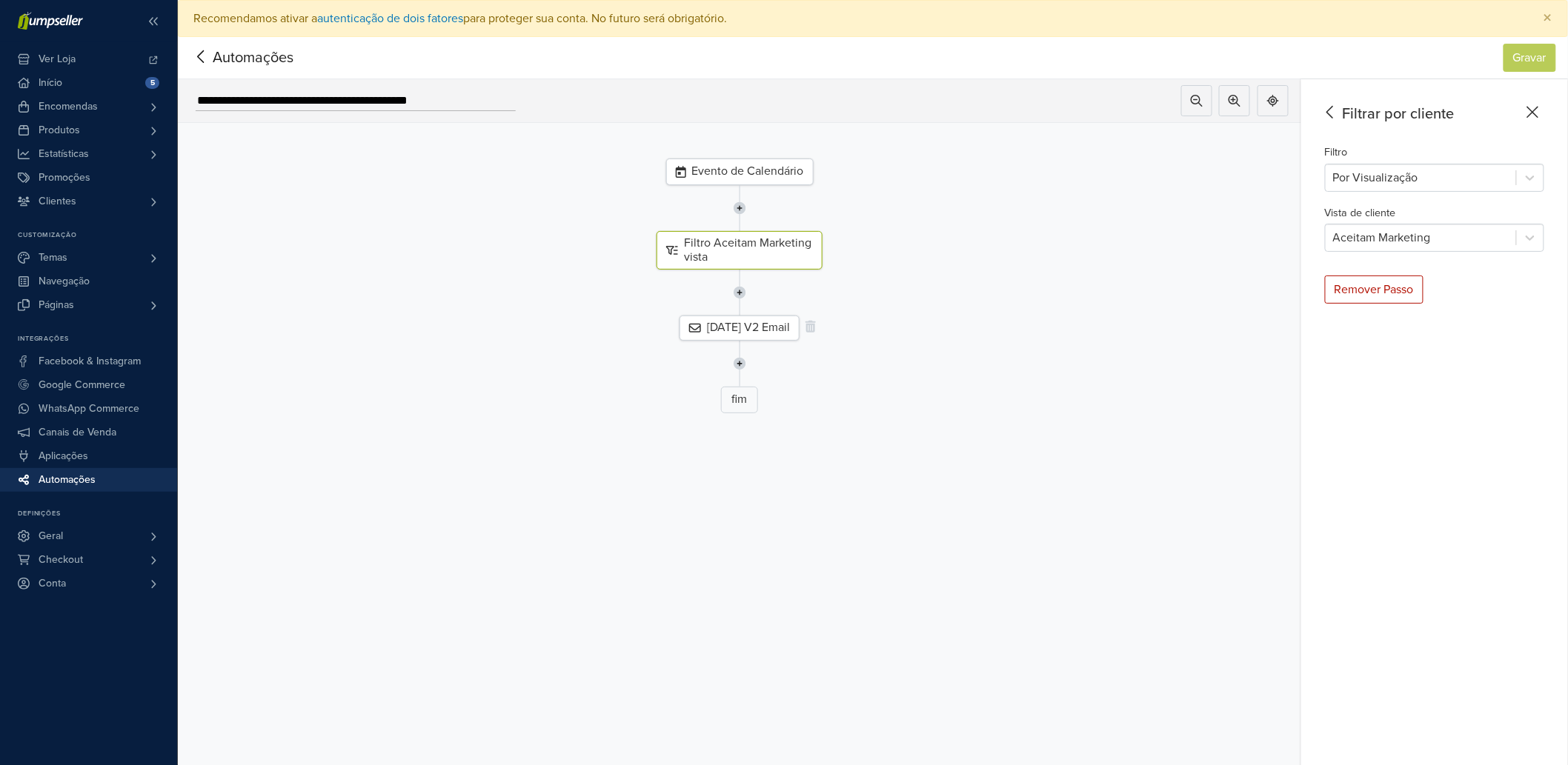
click at [757, 338] on div "[DATE] V2 Email" at bounding box center [740, 328] width 120 height 25
click at [211, 62] on icon at bounding box center [201, 56] width 23 height 19
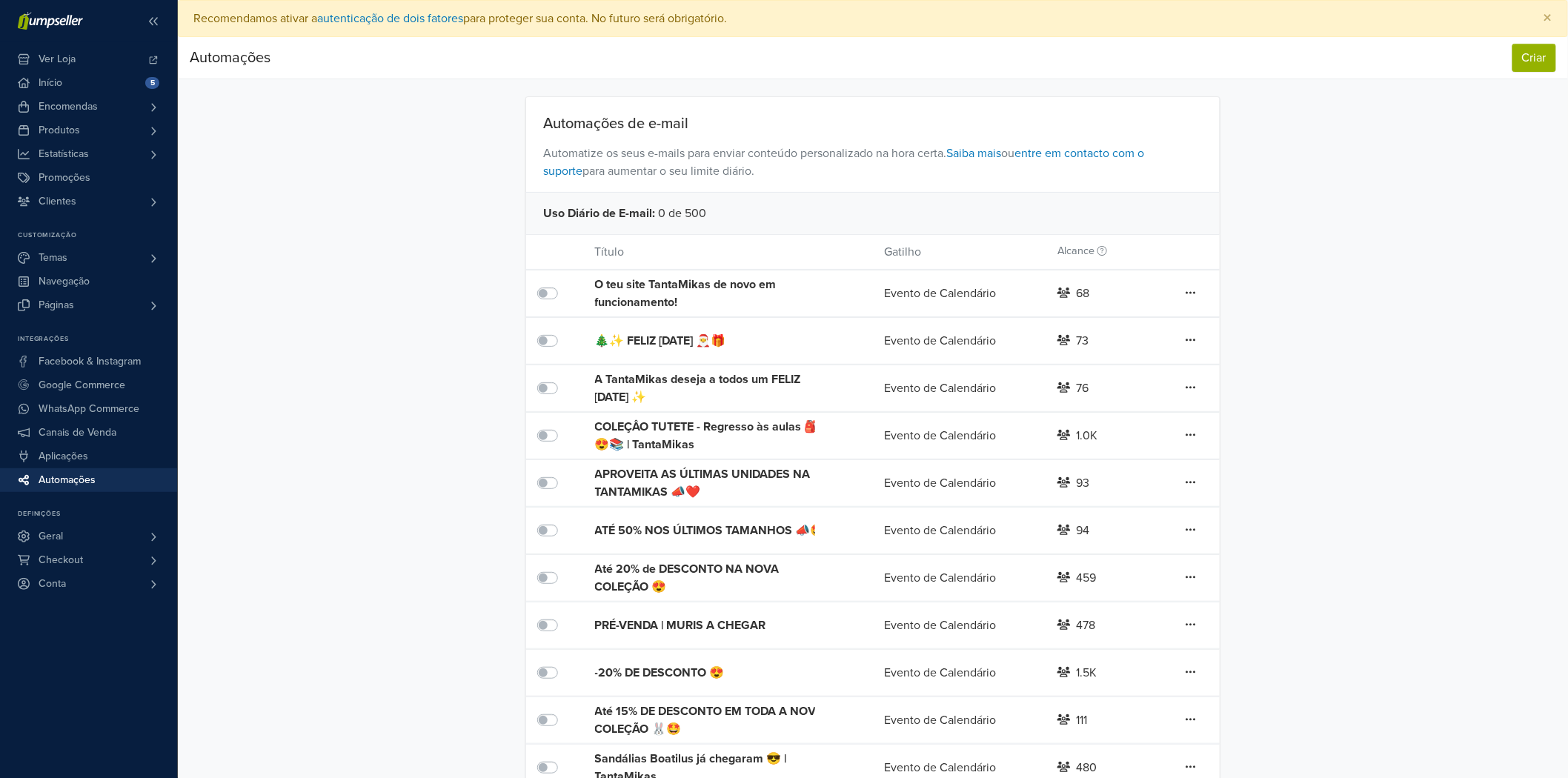
click at [616, 487] on div "APROVEITA AS ÚLTIMAS UNIDADES NA TANTAMIKAS 📣❤️" at bounding box center [711, 483] width 232 height 35
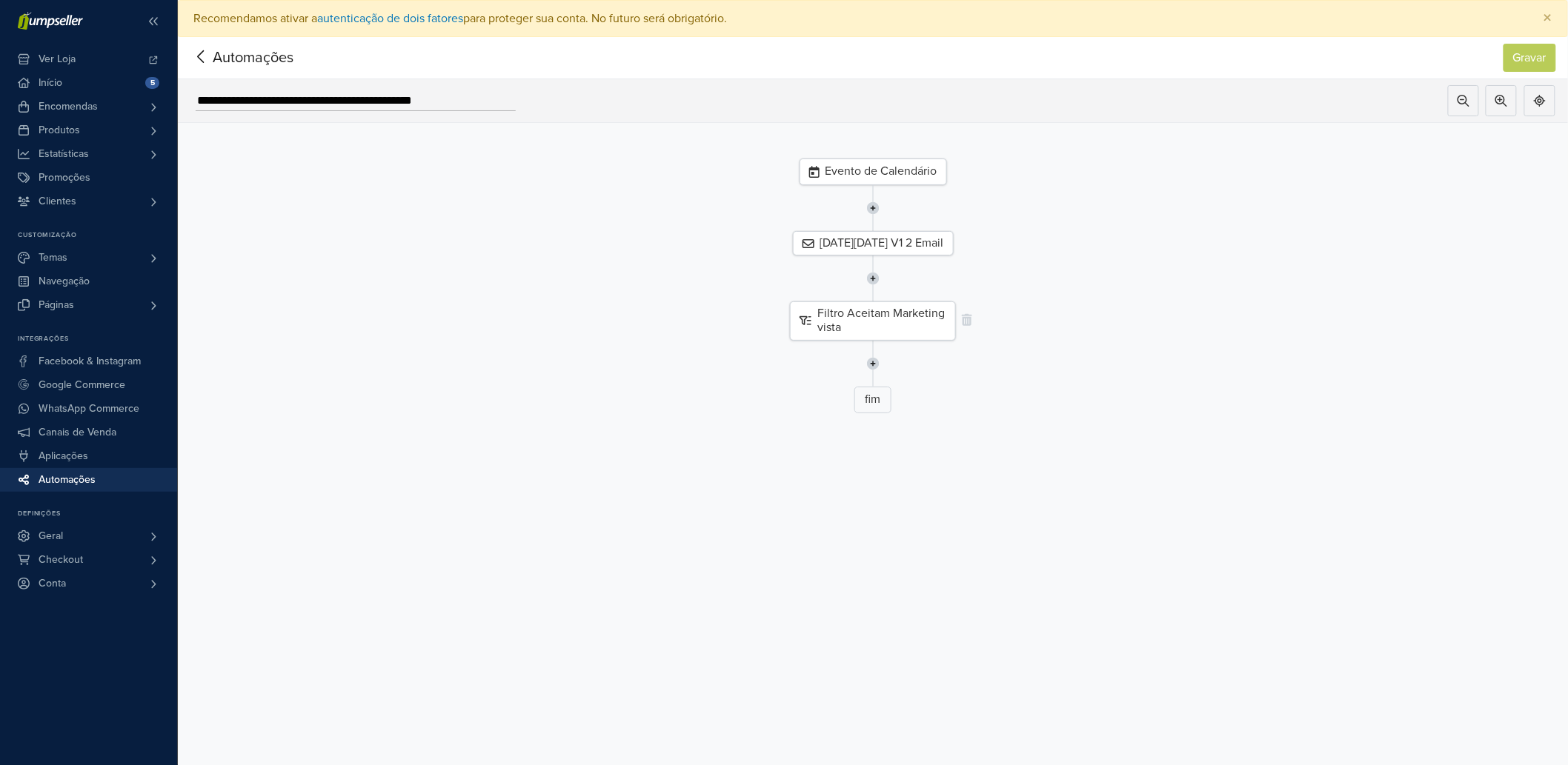
click at [826, 319] on div "Filtro Aceitam Marketing vista" at bounding box center [873, 320] width 166 height 38
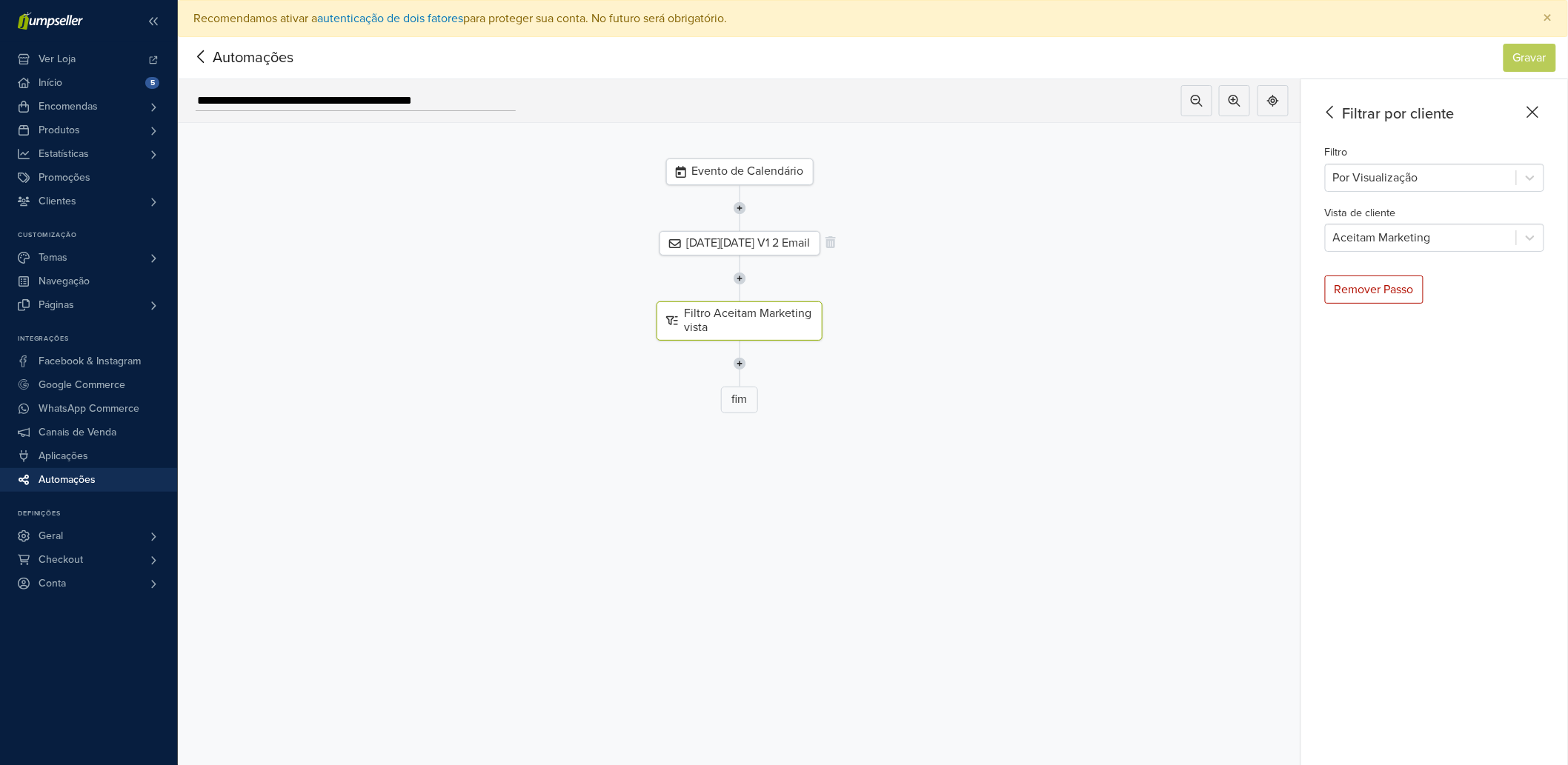
click at [778, 244] on div "[DATE][DATE] V1 2 Email" at bounding box center [740, 243] width 161 height 25
click at [197, 56] on icon at bounding box center [200, 56] width 7 height 13
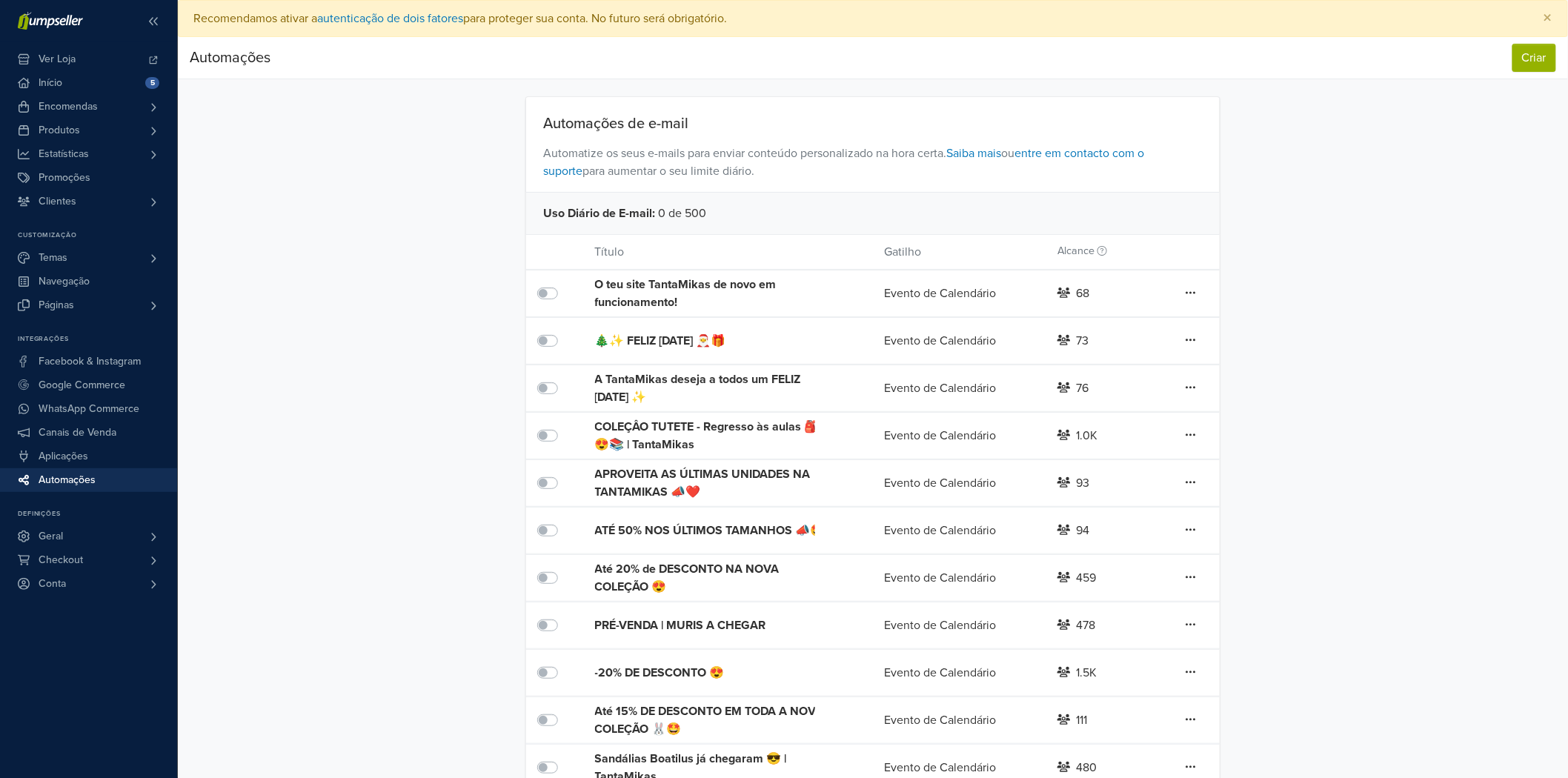
scroll to position [174, 0]
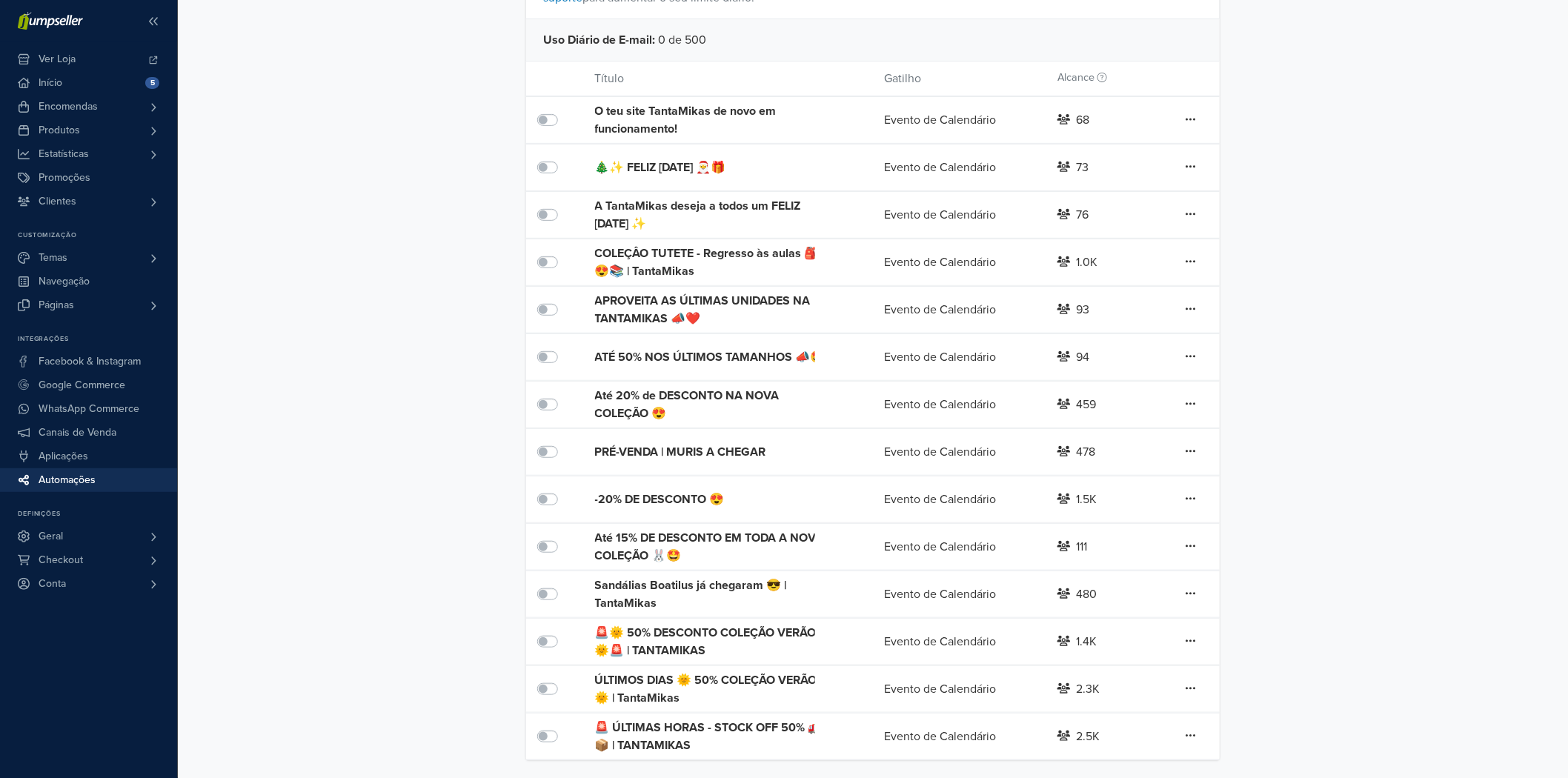
click at [651, 498] on div "-20% DE DESCONTO 😍" at bounding box center [711, 500] width 232 height 18
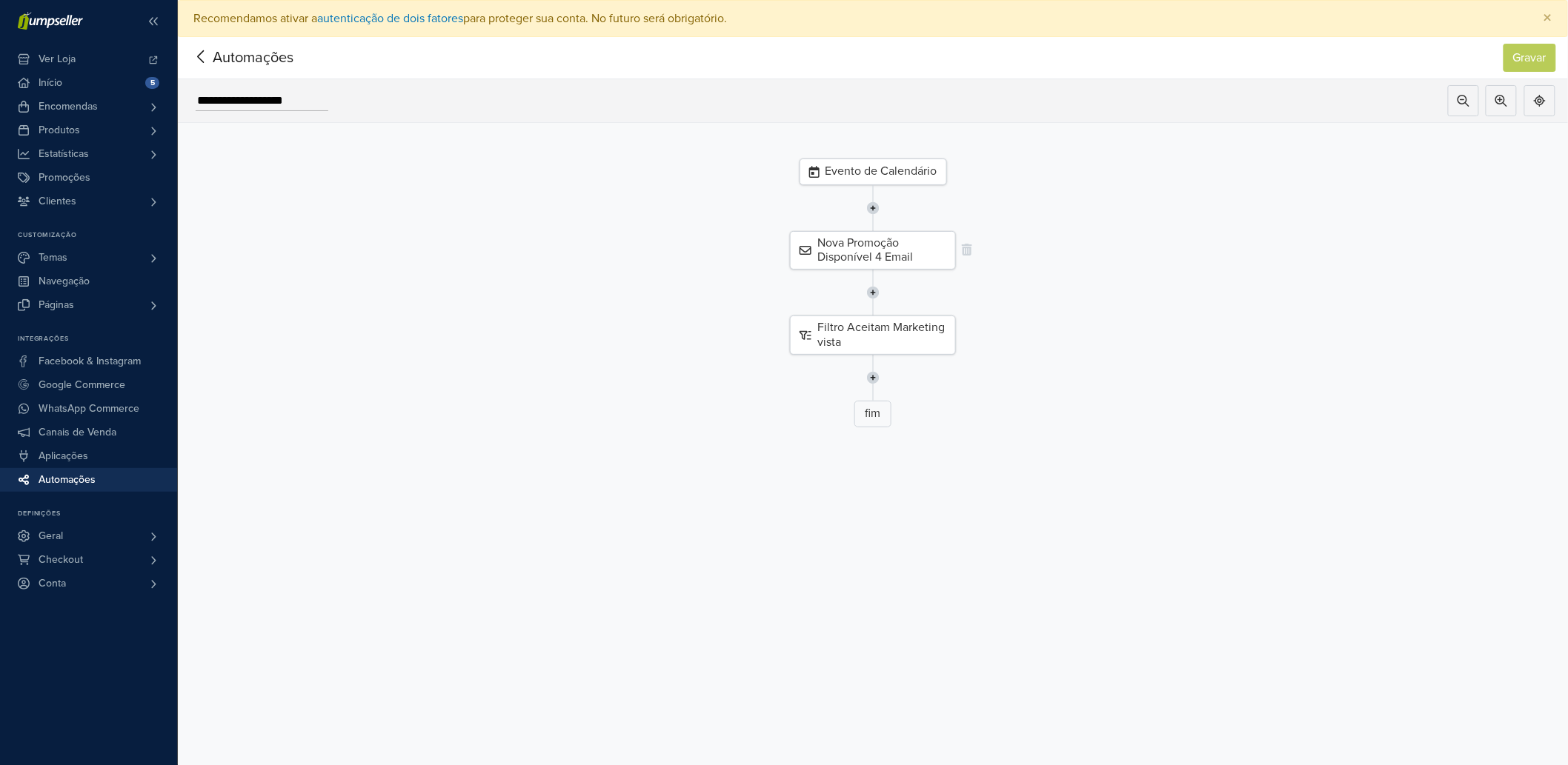
click at [870, 247] on div "Nova Promoção Disponível 4 Email" at bounding box center [873, 250] width 166 height 38
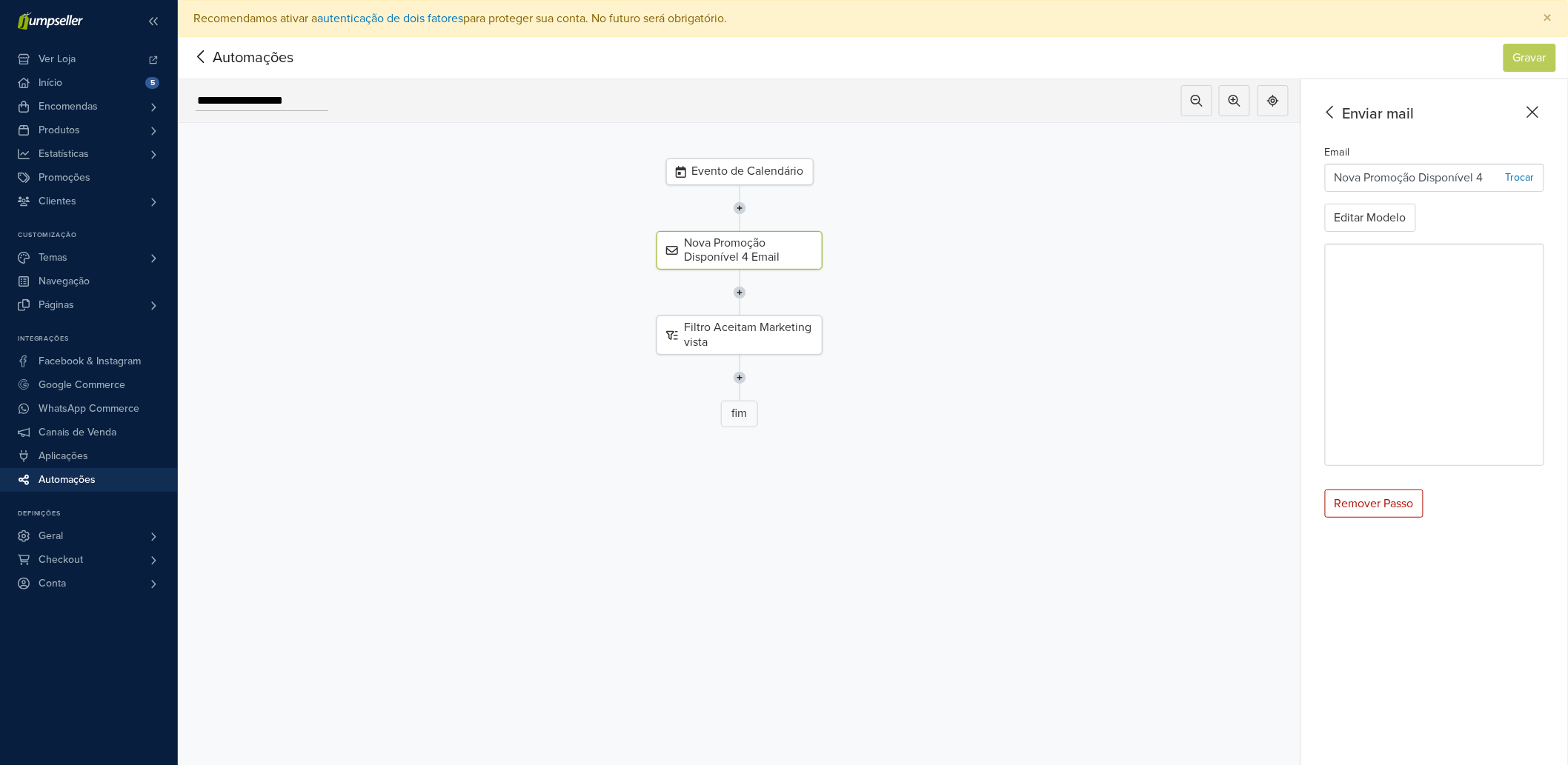
click at [201, 58] on icon at bounding box center [201, 56] width 23 height 19
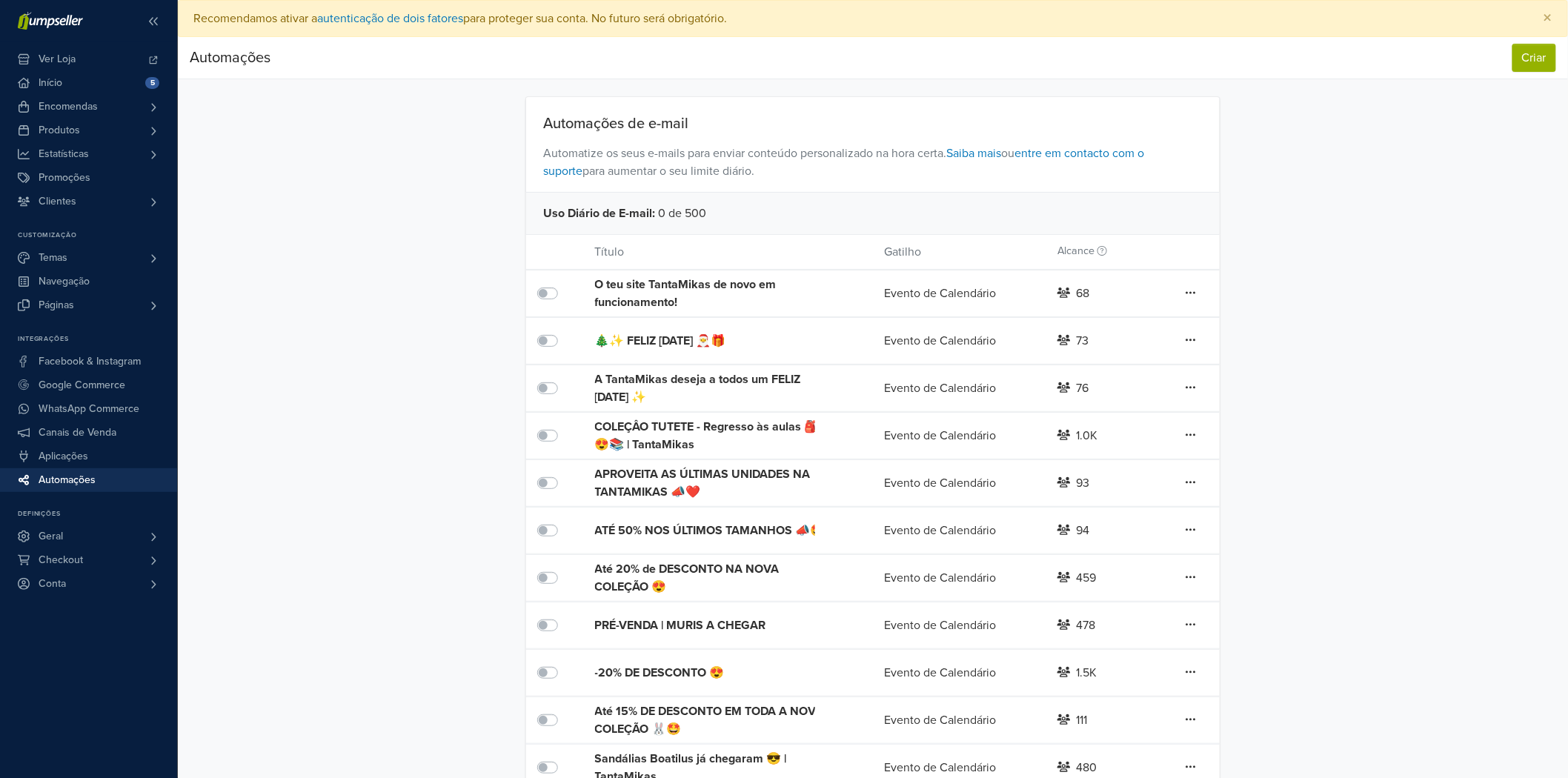
click at [703, 528] on div "ATÉ 50% NOS ÚLTIMOS TAMANHOS 📣🤩" at bounding box center [711, 531] width 232 height 18
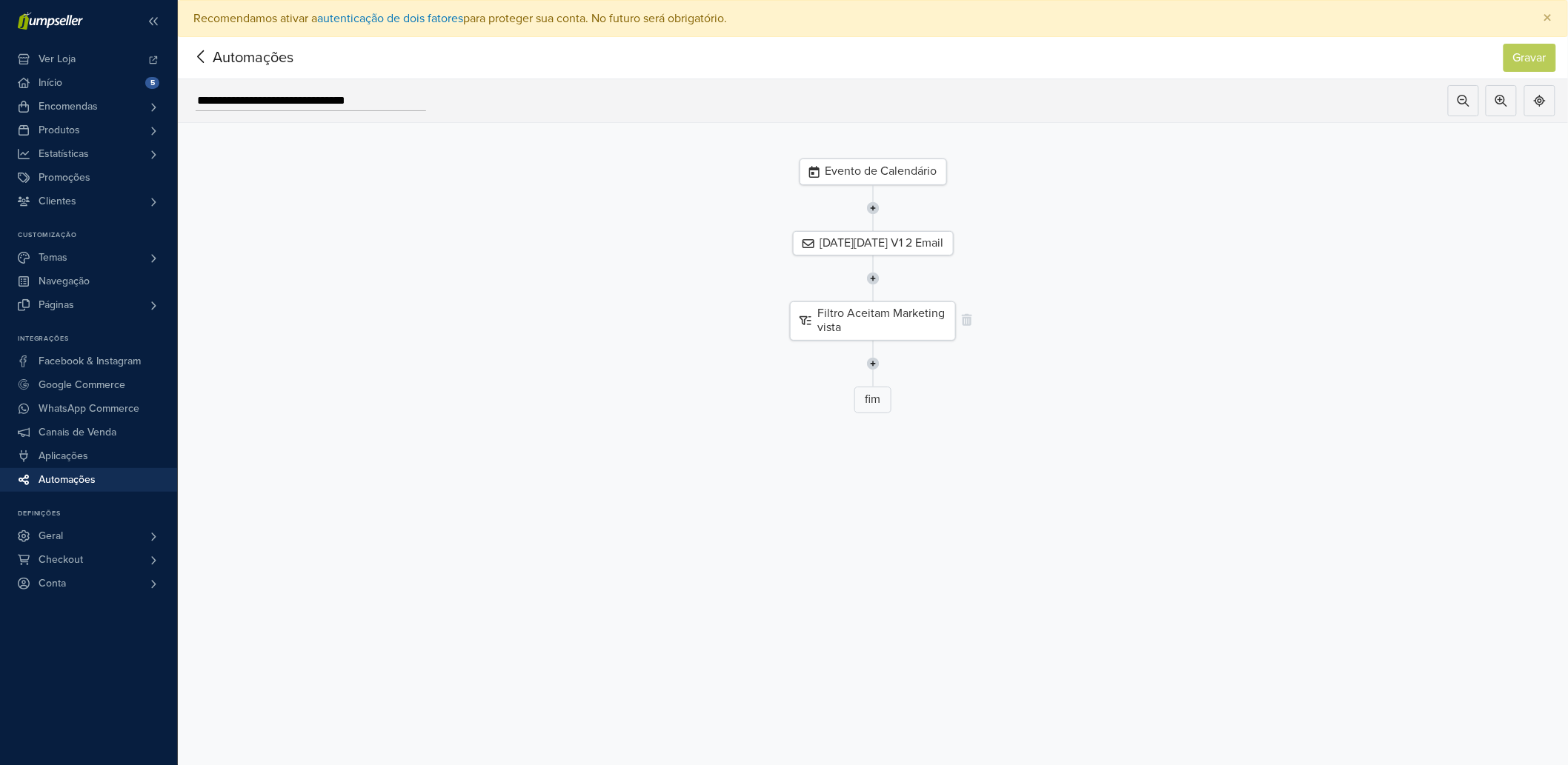
click at [864, 319] on div "Filtro Aceitam Marketing vista" at bounding box center [873, 320] width 166 height 38
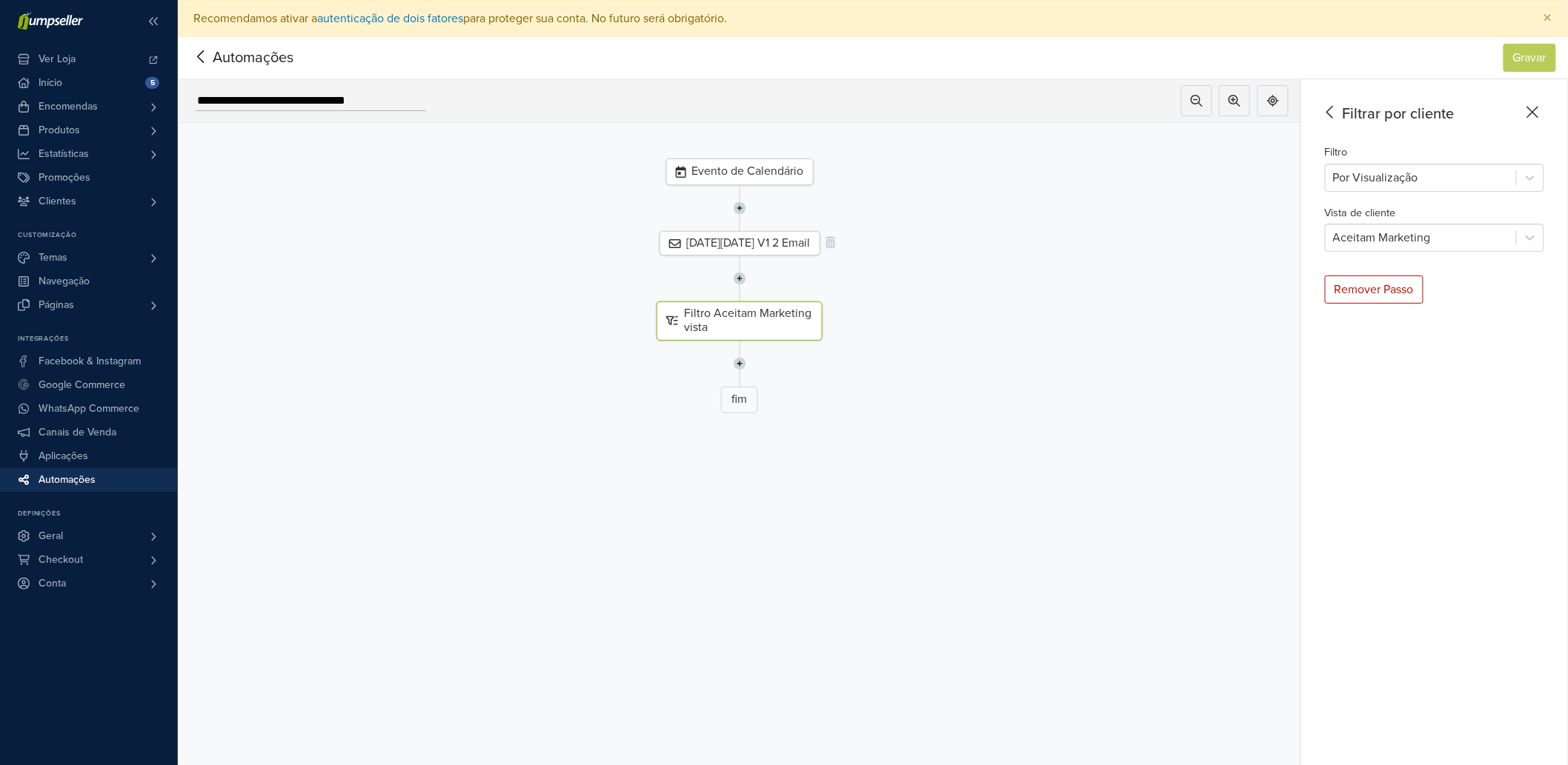
click at [788, 242] on div "[DATE][DATE] V1 2 Email" at bounding box center [740, 243] width 161 height 25
click at [200, 65] on icon at bounding box center [201, 56] width 23 height 19
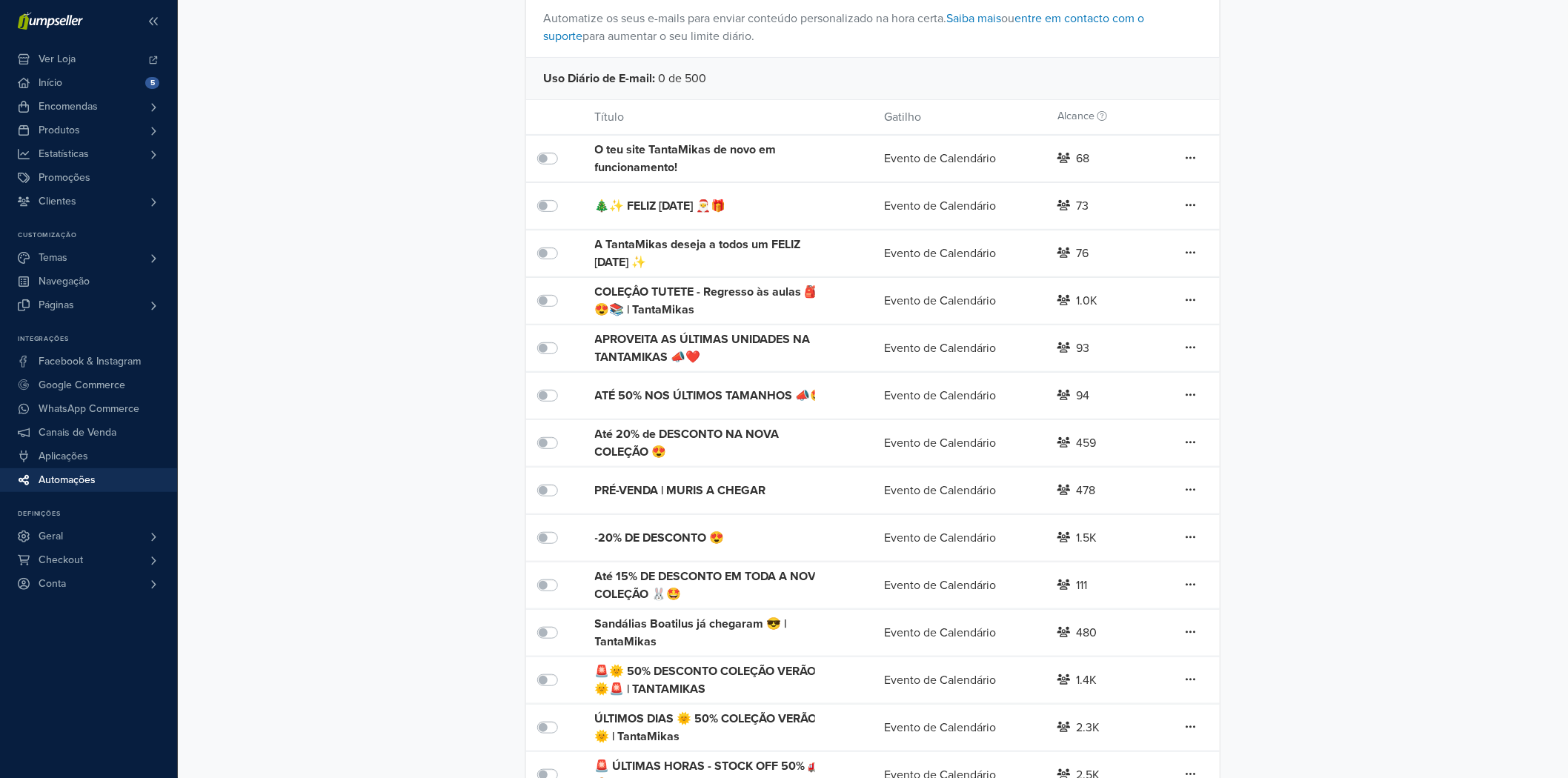
scroll to position [174, 0]
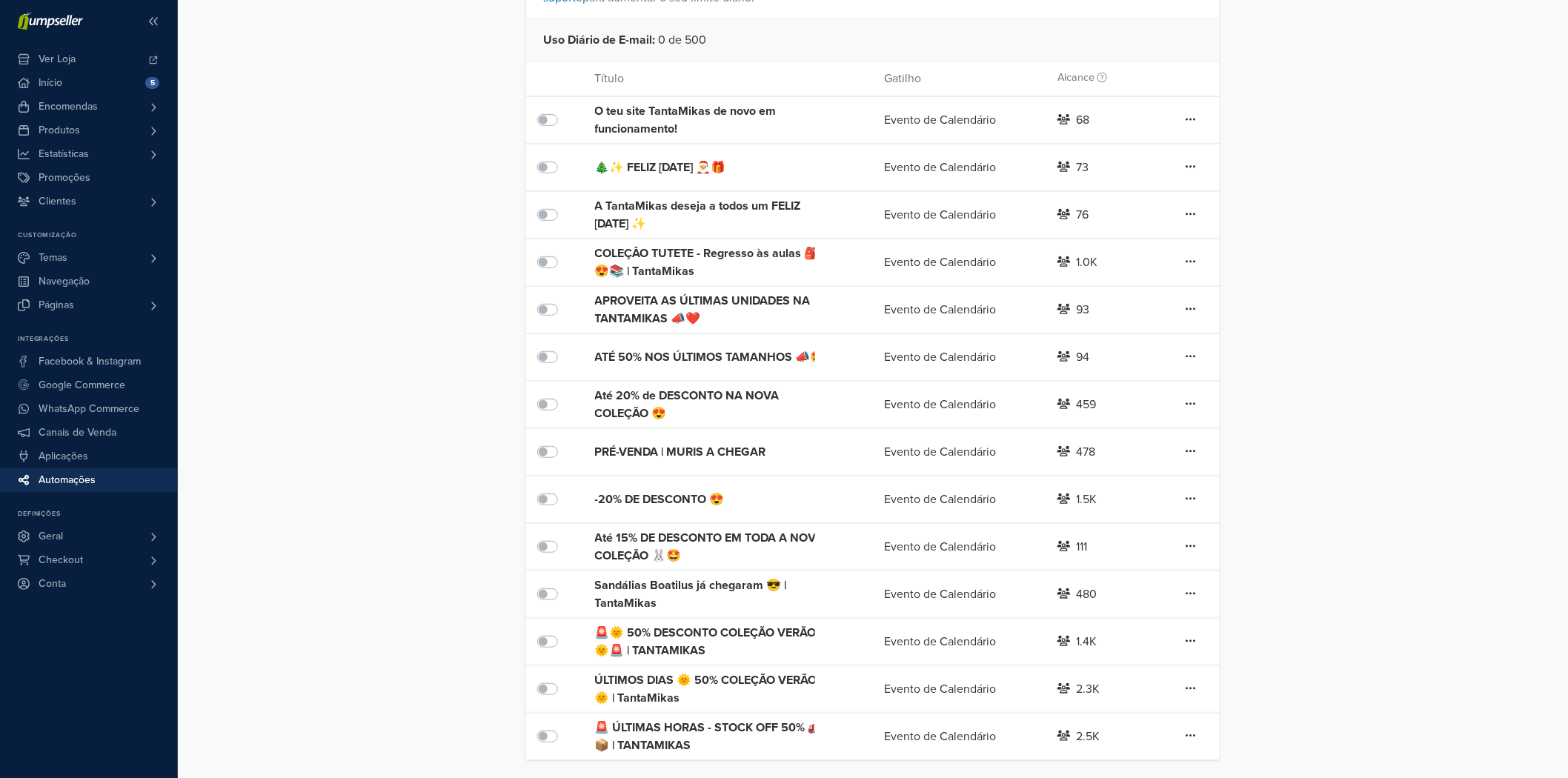
click at [664, 583] on div "Sandálias Boatilus já chegaram 😎 | TantaMikas" at bounding box center [711, 594] width 232 height 35
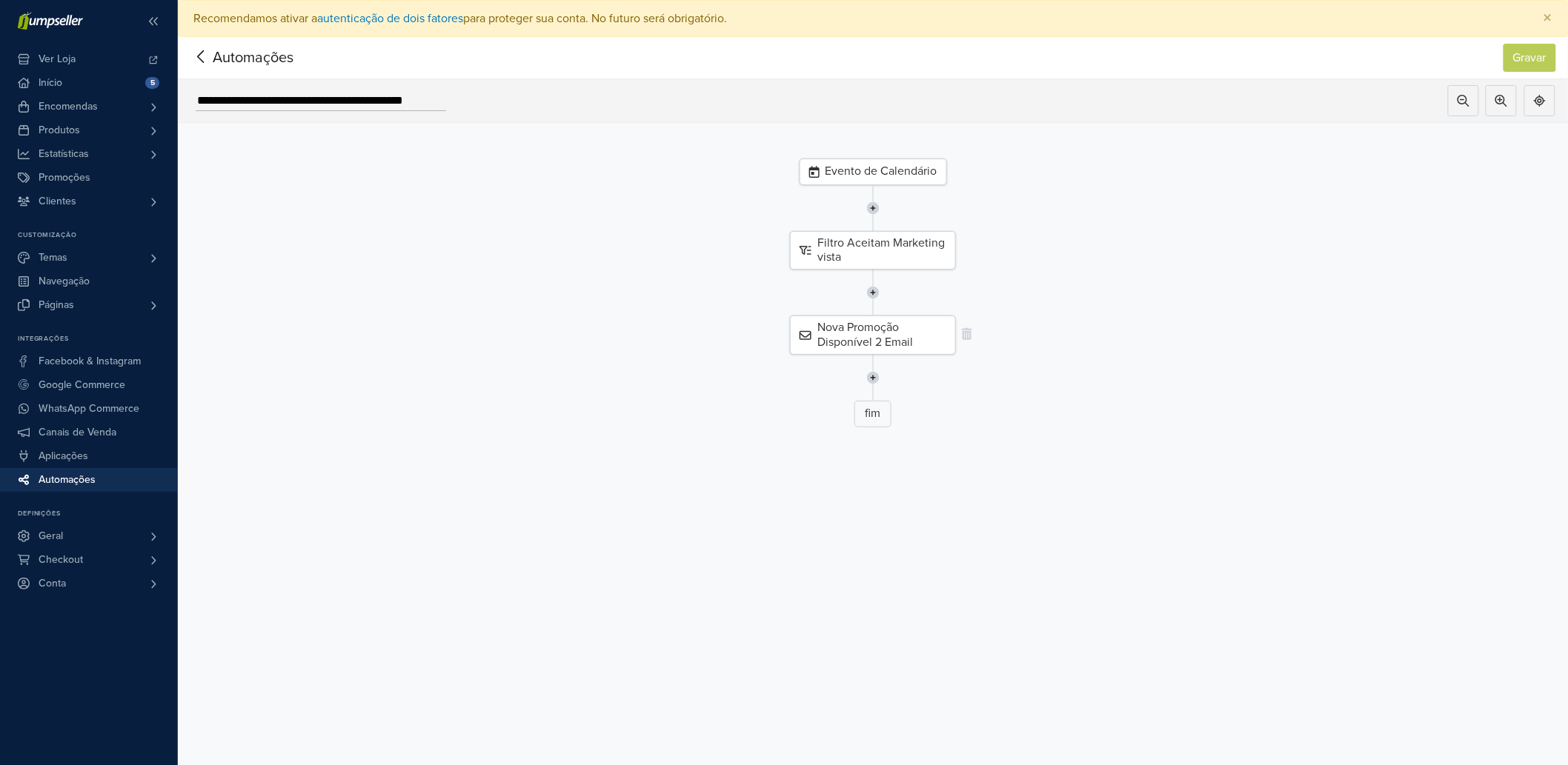
click at [846, 328] on div "Nova Promoção Disponível 2 Email" at bounding box center [873, 334] width 166 height 38
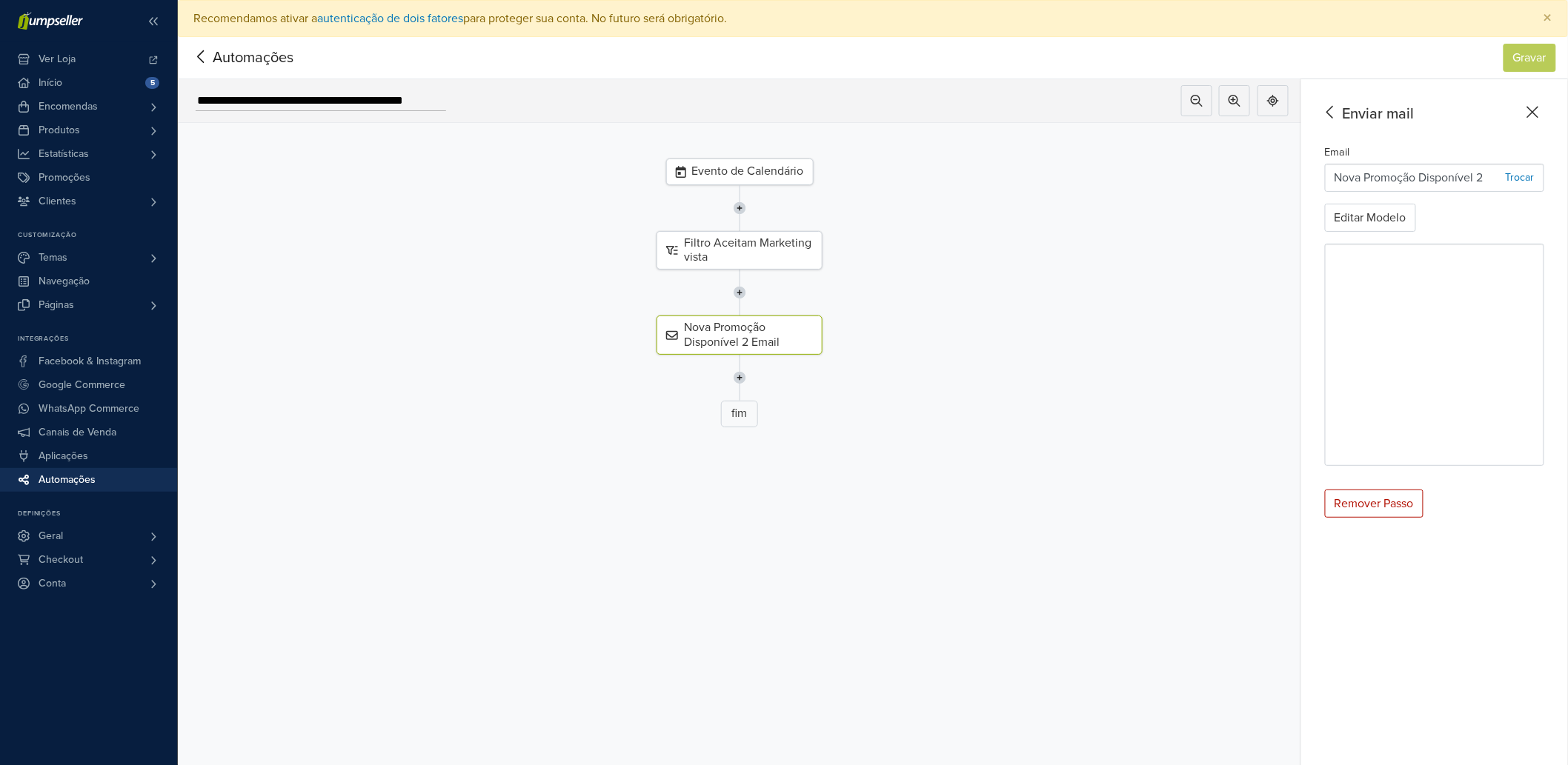
click at [339, 99] on input "**********" at bounding box center [320, 101] width 250 height 20
click at [185, 53] on nav "Automações Gravar Automações Gravar" at bounding box center [873, 58] width 1390 height 42
click at [202, 54] on icon at bounding box center [201, 56] width 23 height 19
